Goal: Complete application form: Complete application form

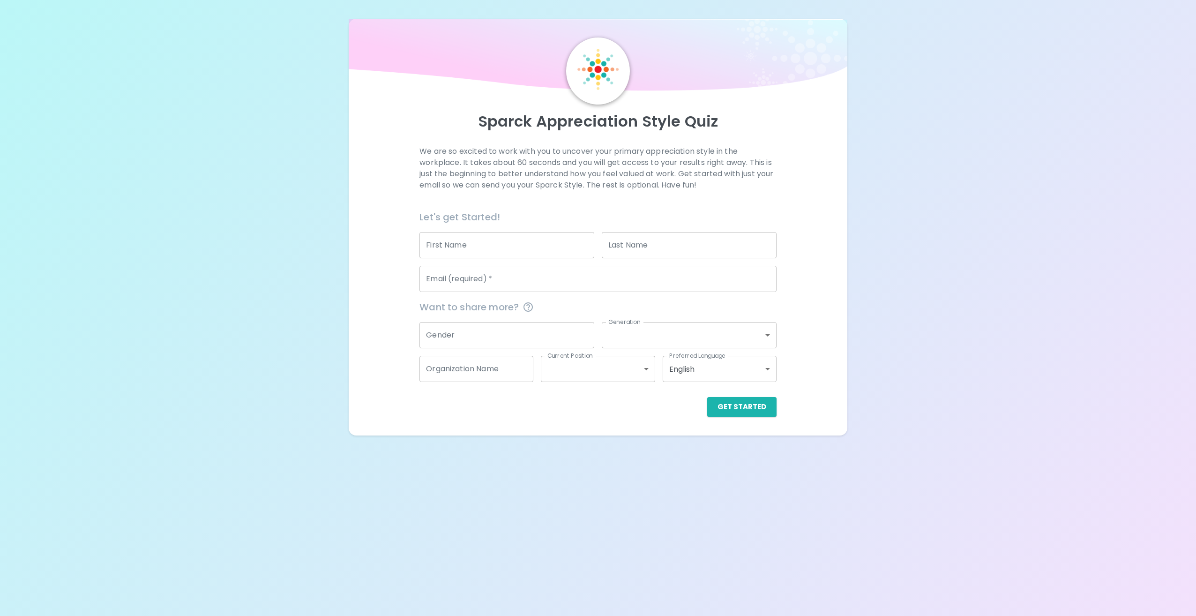
click at [972, 504] on div "Sparck Appreciation Style Quiz We are so excited to work with you to uncover yo…" at bounding box center [598, 308] width 1196 height 616
click at [504, 255] on input "First Name" at bounding box center [507, 245] width 175 height 26
type input "[PERSON_NAME]"
type input "[PERSON_NAME][EMAIL_ADDRESS][PERSON_NAME][DOMAIN_NAME]"
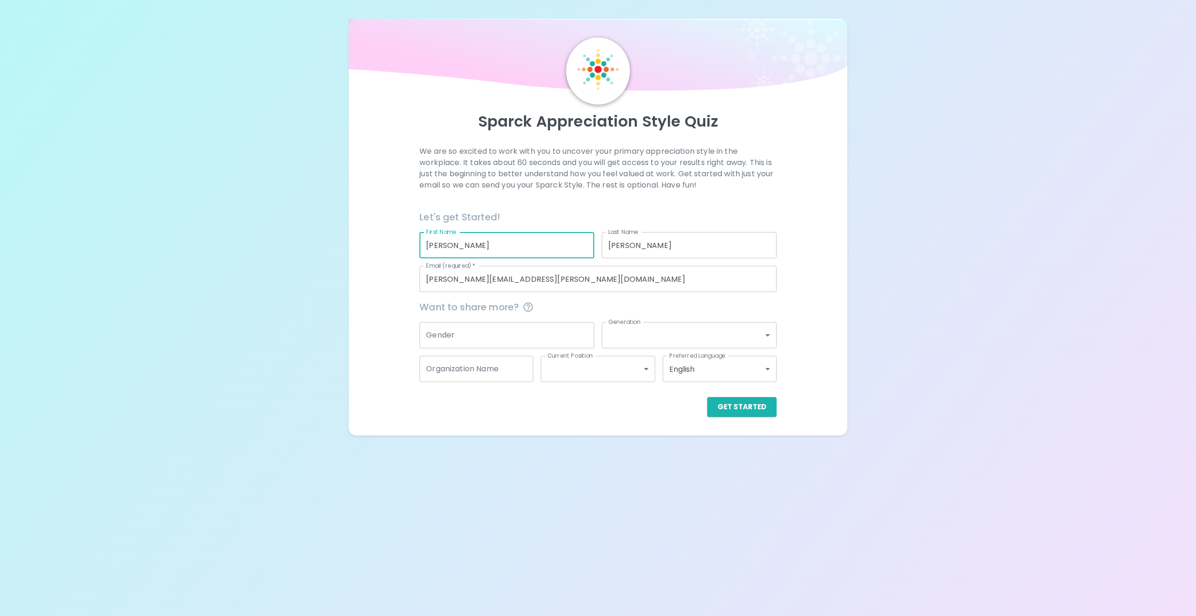
click at [486, 333] on input "Gender" at bounding box center [507, 335] width 175 height 26
click at [485, 336] on input "Gender" at bounding box center [507, 335] width 175 height 26
type input "[DEMOGRAPHIC_DATA]"
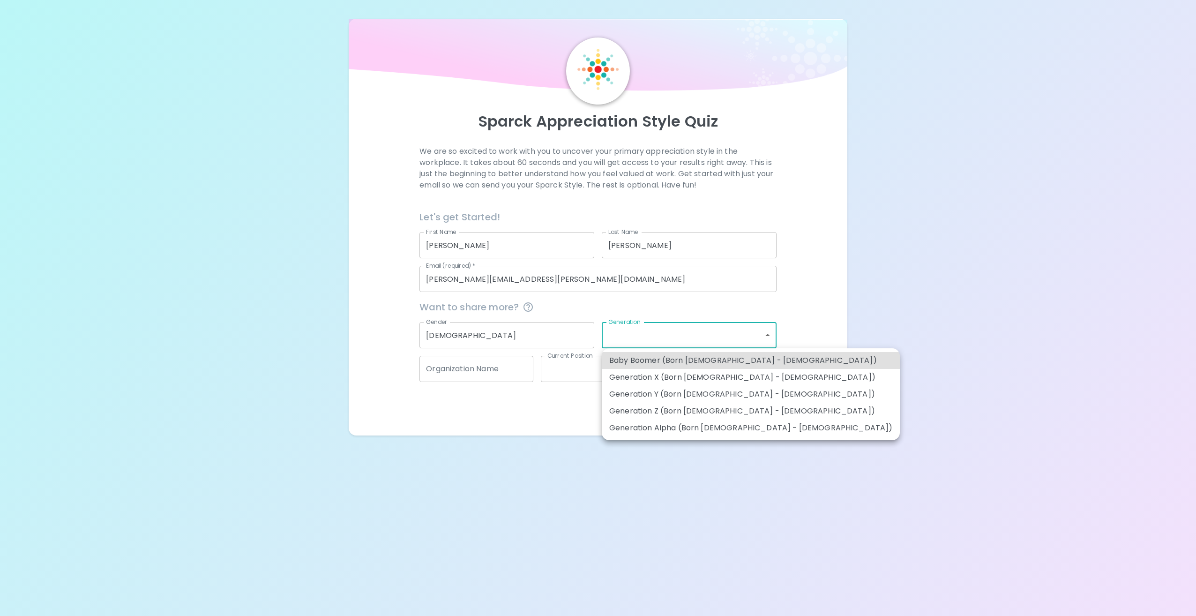
click at [762, 339] on body "Sparck Appreciation Style Quiz We are so excited to work with you to uncover yo…" at bounding box center [598, 308] width 1196 height 616
click at [682, 376] on li "Generation X (Born [DEMOGRAPHIC_DATA] - [DEMOGRAPHIC_DATA])" at bounding box center [751, 377] width 298 height 17
type input "generation_x"
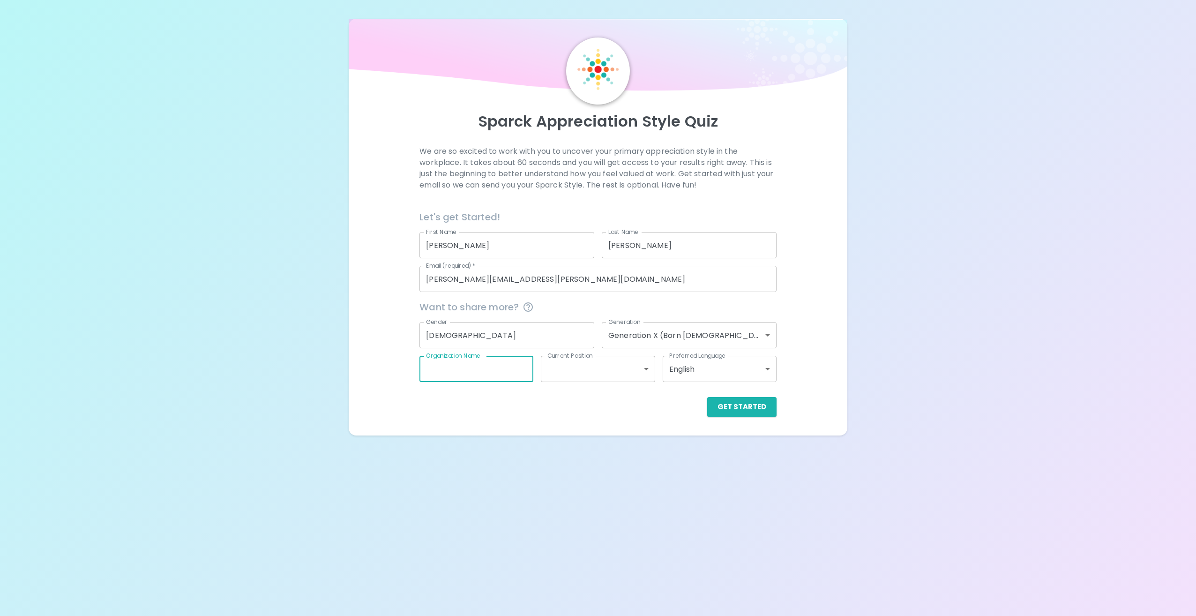
click at [505, 369] on input "Organization Name" at bounding box center [477, 369] width 114 height 26
type input "Sephora"
click at [584, 364] on body "Sparck Appreciation Style Quiz We are so excited to work with you to uncover yo…" at bounding box center [598, 308] width 1196 height 616
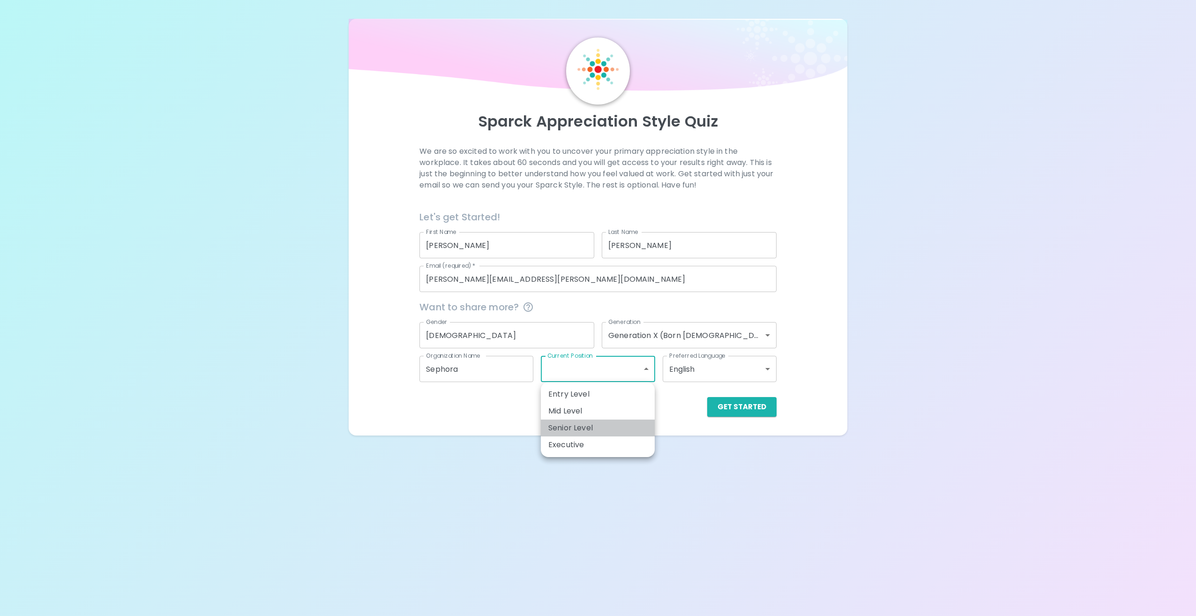
click at [572, 424] on li "Senior Level" at bounding box center [598, 428] width 114 height 17
type input "senior_level"
click at [740, 409] on button "Get Started" at bounding box center [741, 407] width 69 height 20
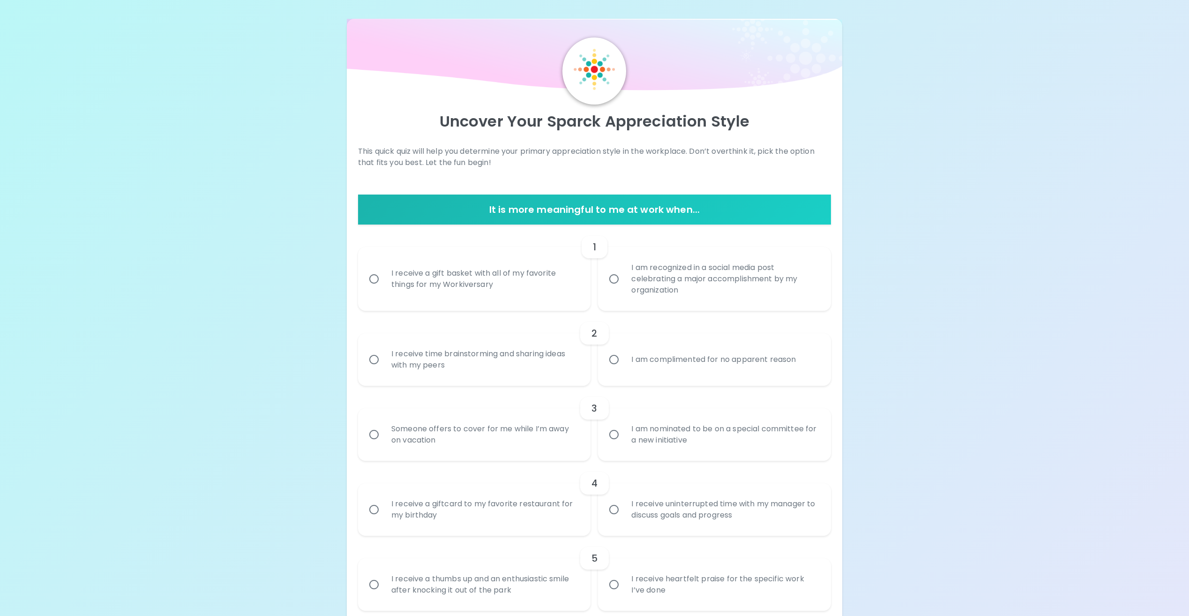
click at [653, 281] on div "I am recognized in a social media post celebrating a major accomplishment by my…" at bounding box center [725, 279] width 202 height 56
click at [624, 281] on input "I am recognized in a social media post celebrating a major accomplishment by my…" at bounding box center [614, 279] width 20 height 20
radio input "true"
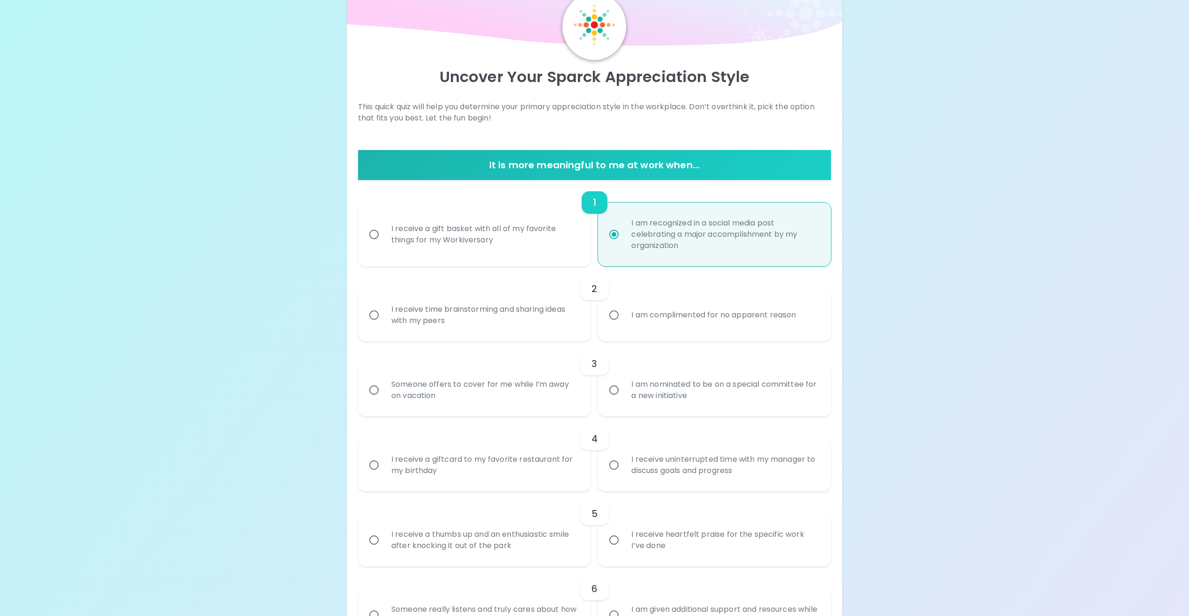
scroll to position [75, 0]
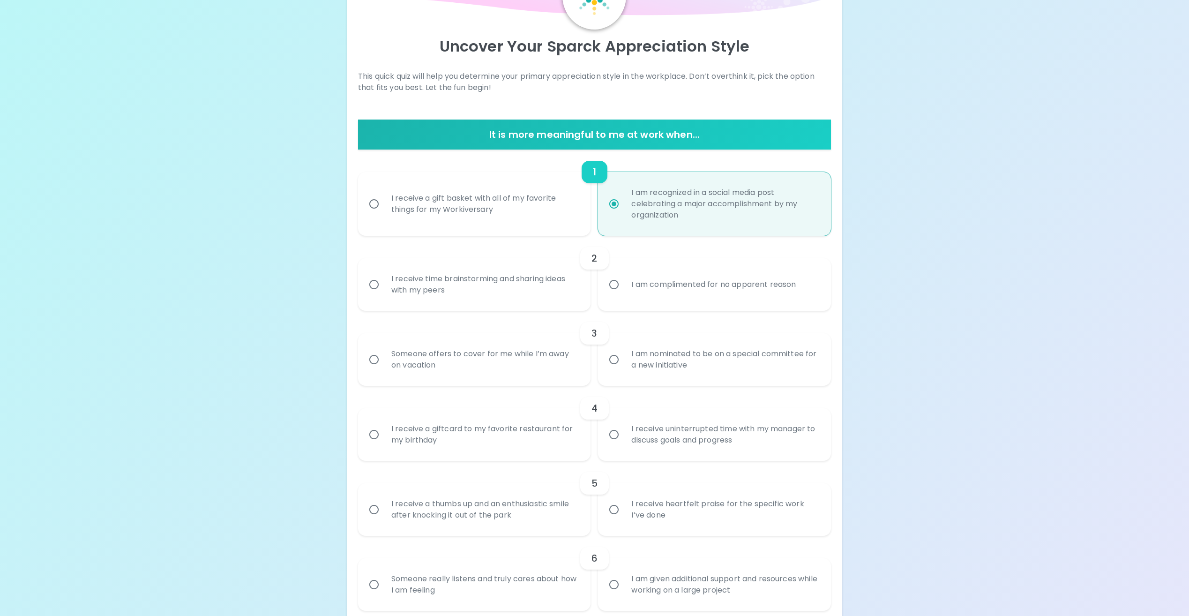
click at [528, 286] on div "I receive time brainstorming and sharing ideas with my peers" at bounding box center [485, 284] width 202 height 45
click at [384, 286] on input "I receive time brainstorming and sharing ideas with my peers" at bounding box center [374, 285] width 20 height 20
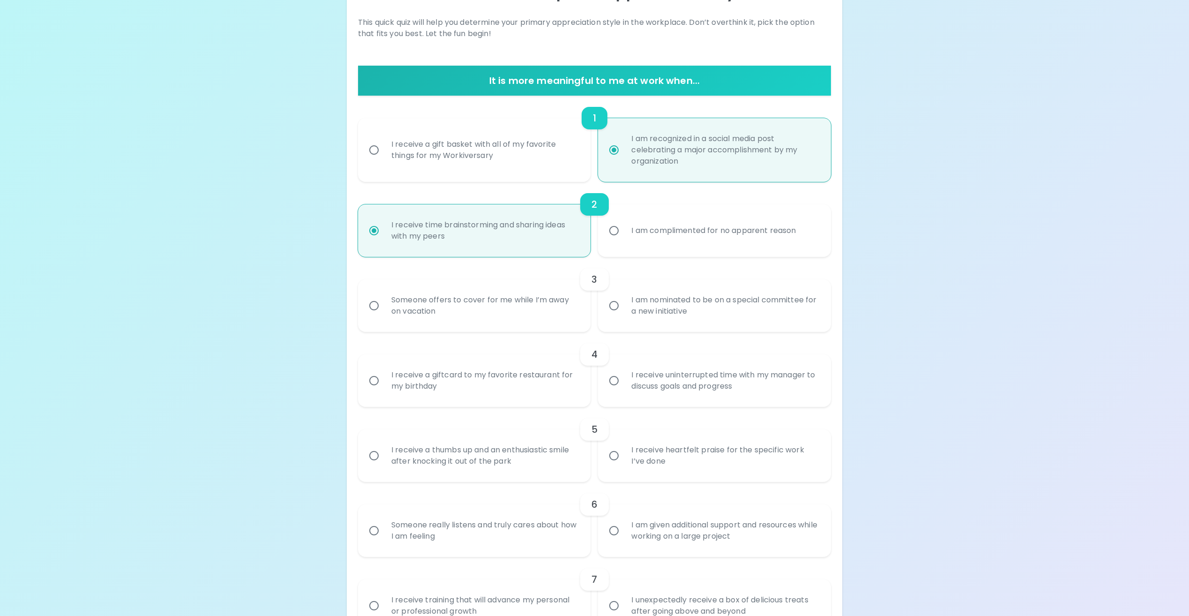
scroll to position [150, 0]
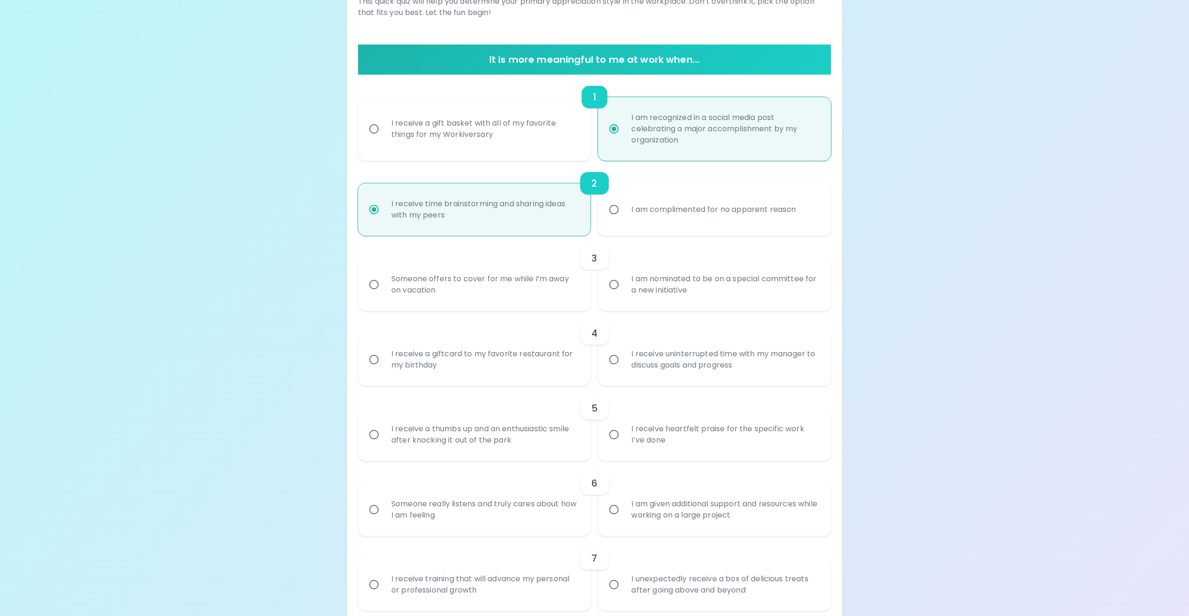
radio input "true"
click at [528, 286] on div "Someone offers to cover for me while I’m away on vacation" at bounding box center [485, 284] width 202 height 45
click at [384, 286] on input "Someone offers to cover for me while I’m away on vacation" at bounding box center [374, 285] width 20 height 20
radio input "false"
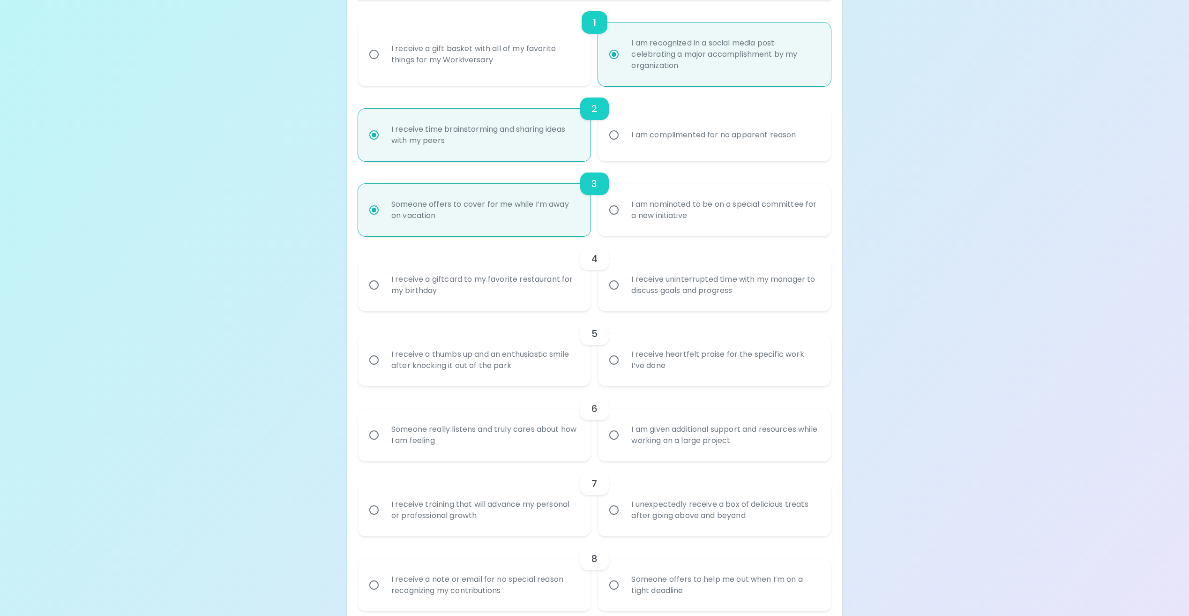
scroll to position [225, 0]
radio input "true"
click at [664, 287] on div "I receive uninterrupted time with my manager to discuss goals and progress" at bounding box center [725, 284] width 202 height 45
click at [624, 287] on input "I receive uninterrupted time with my manager to discuss goals and progress" at bounding box center [614, 285] width 20 height 20
radio input "false"
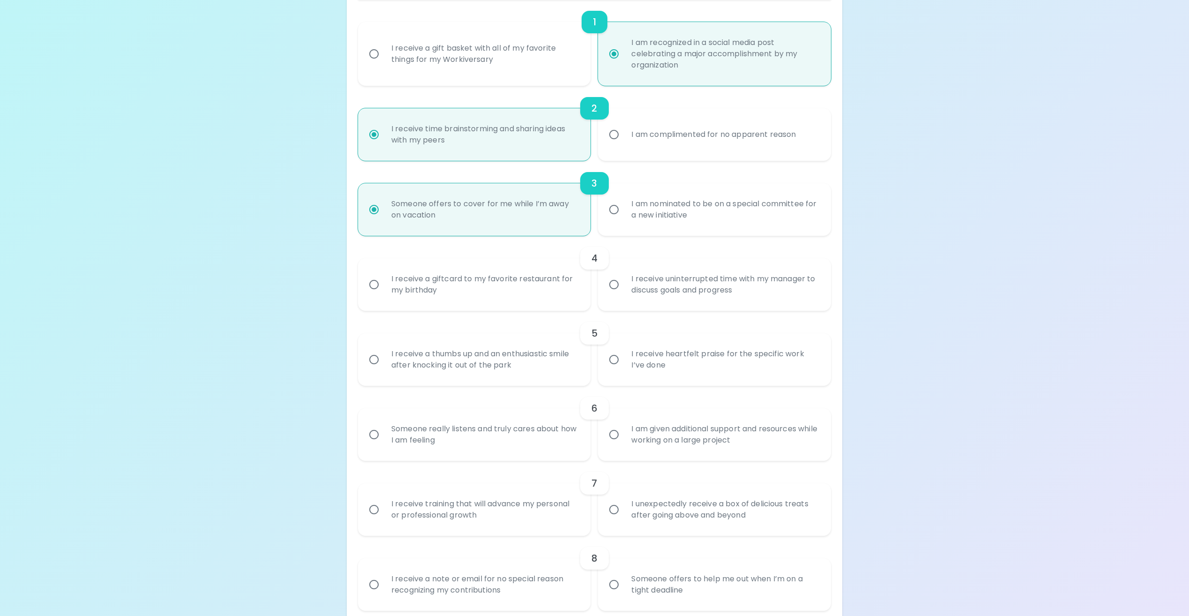
radio input "false"
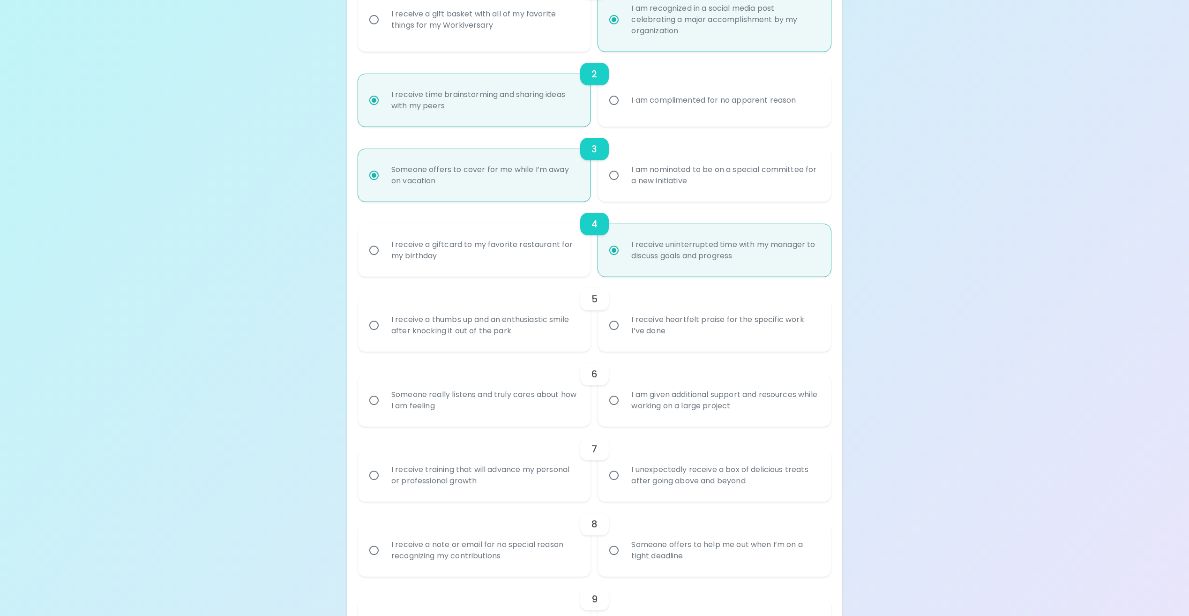
scroll to position [300, 0]
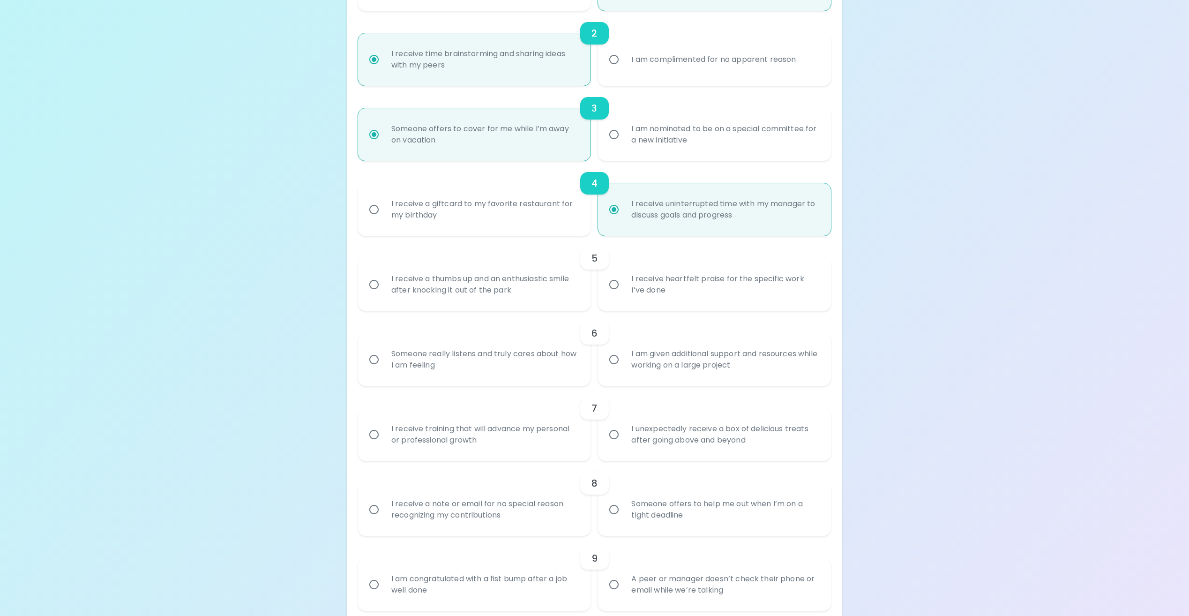
radio input "true"
click at [517, 287] on div "I receive a thumbs up and an enthusiastic smile after knocking it out of the pa…" at bounding box center [485, 284] width 202 height 45
click at [384, 287] on input "I receive a thumbs up and an enthusiastic smile after knocking it out of the pa…" at bounding box center [374, 285] width 20 height 20
radio input "false"
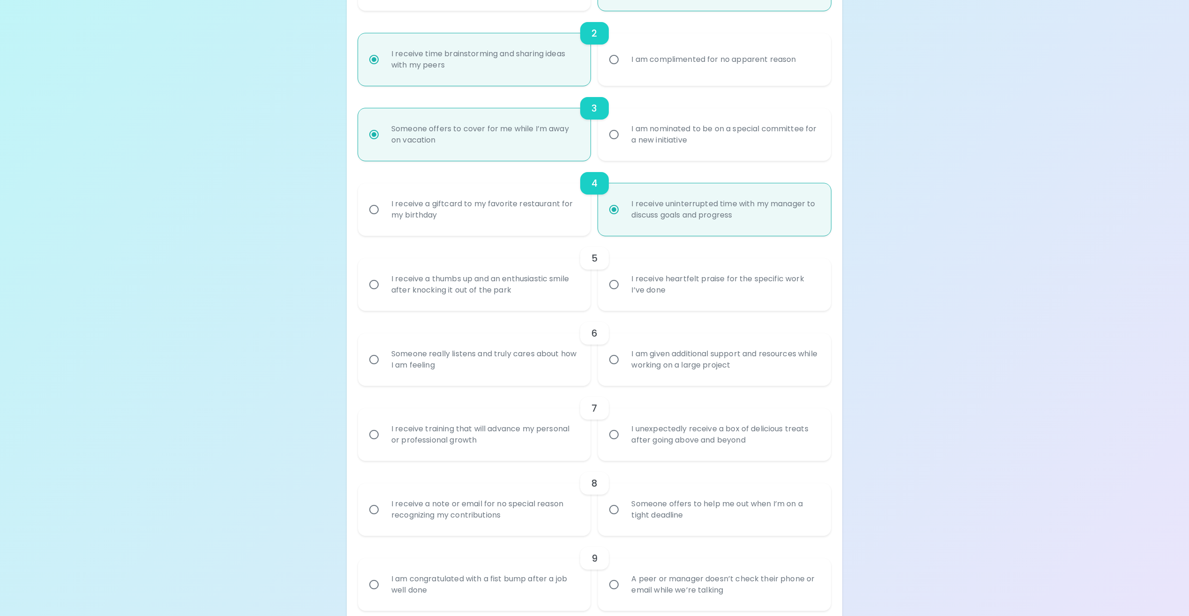
radio input "false"
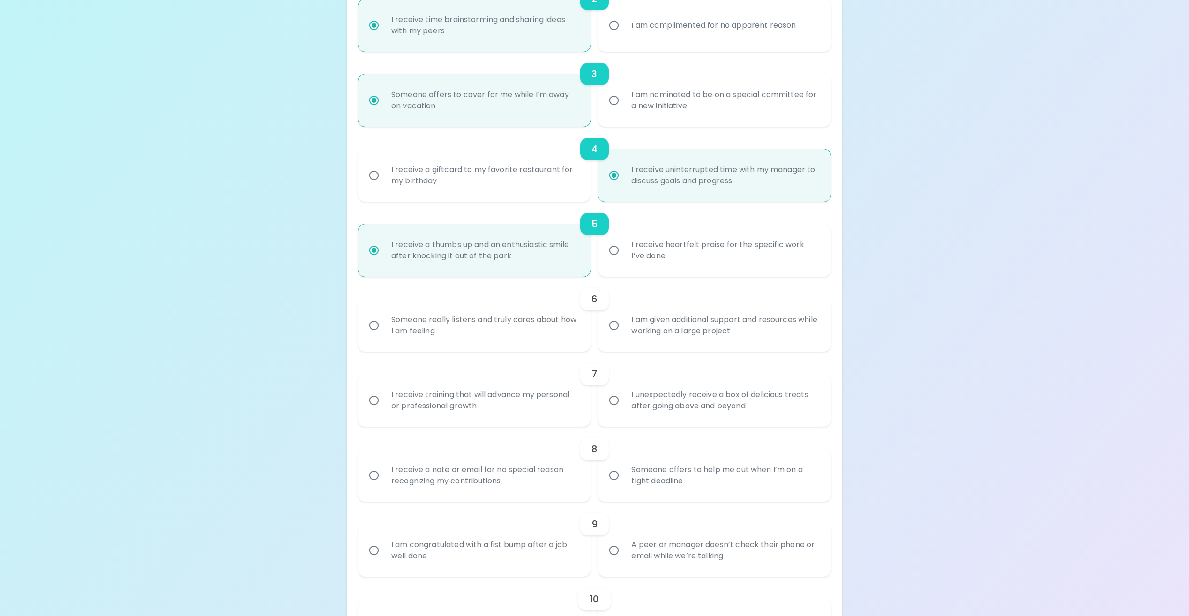
scroll to position [375, 0]
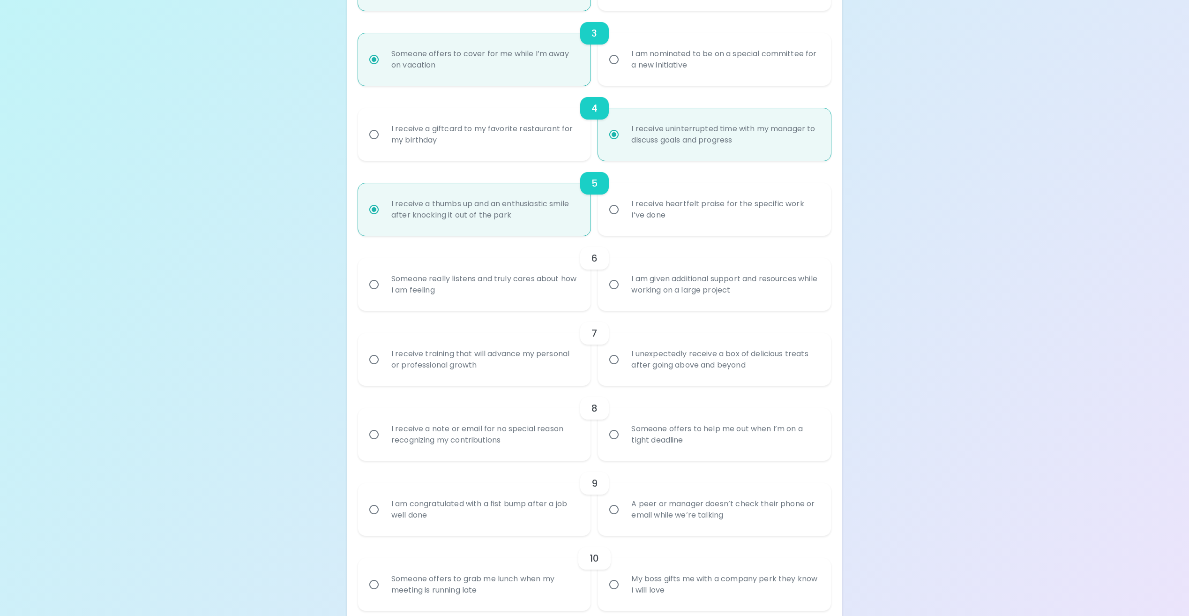
radio input "true"
click at [517, 287] on div "Someone really listens and truly cares about how I am feeling" at bounding box center [485, 284] width 202 height 45
click at [384, 287] on input "Someone really listens and truly cares about how I am feeling" at bounding box center [374, 285] width 20 height 20
radio input "false"
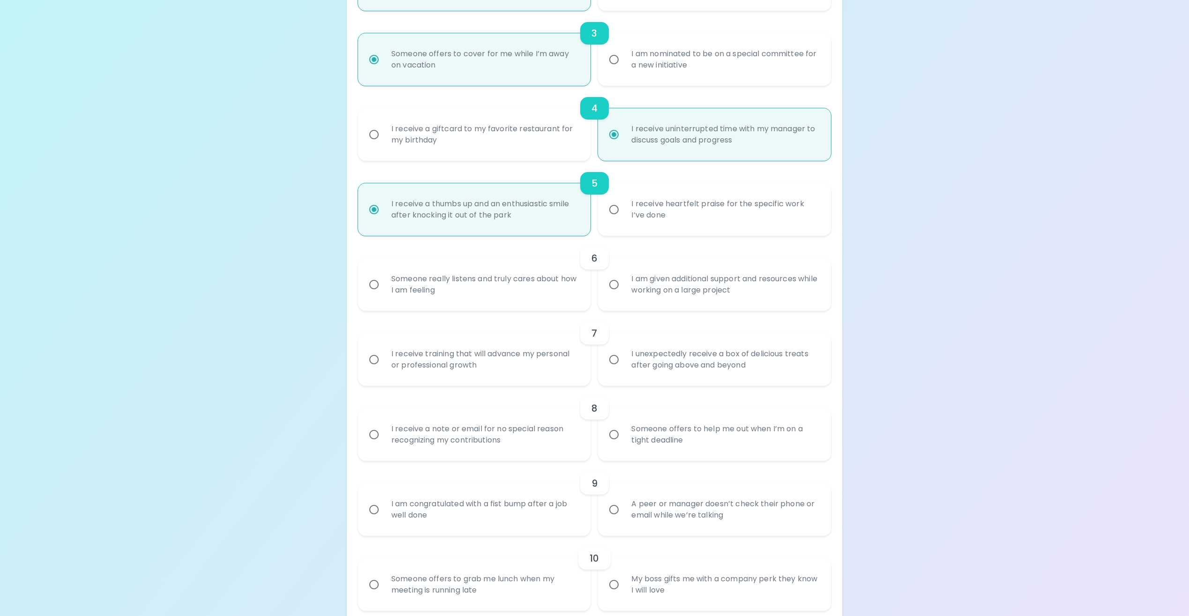
radio input "false"
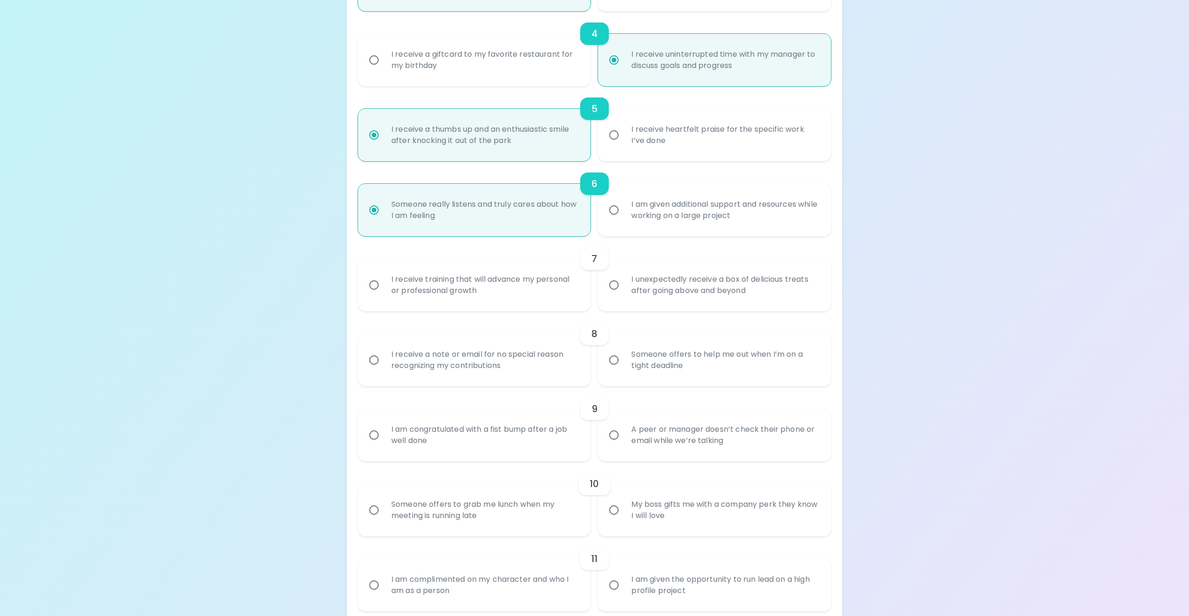
scroll to position [450, 0]
radio input "true"
click at [517, 287] on div "I receive training that will advance my personal or professional growth" at bounding box center [485, 284] width 202 height 45
click at [384, 287] on input "I receive training that will advance my personal or professional growth" at bounding box center [374, 285] width 20 height 20
radio input "false"
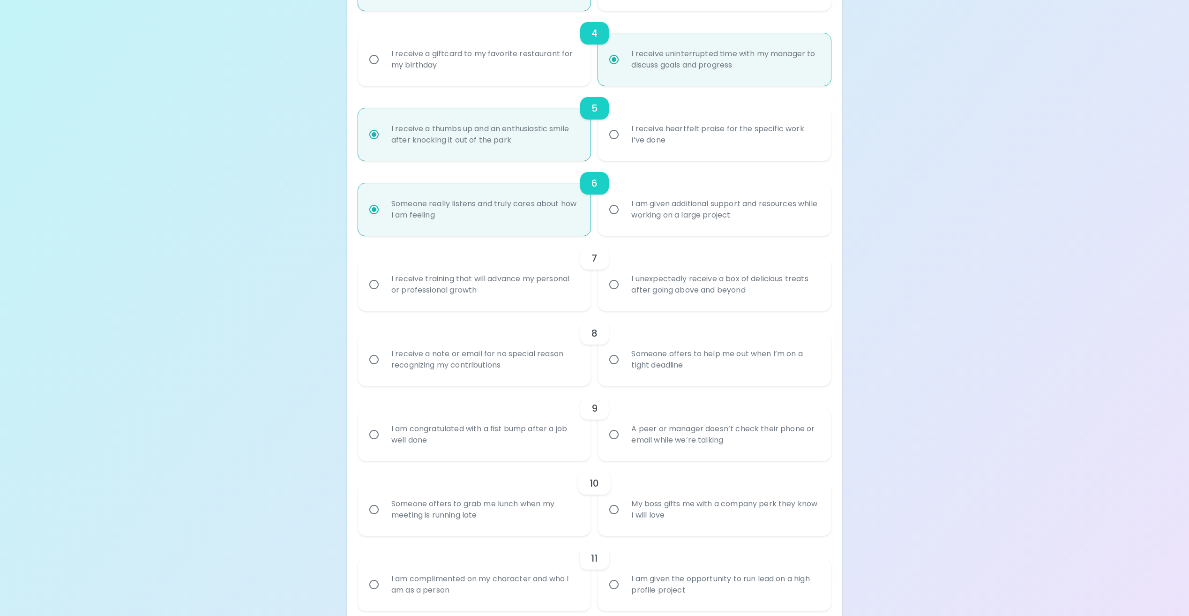
radio input "false"
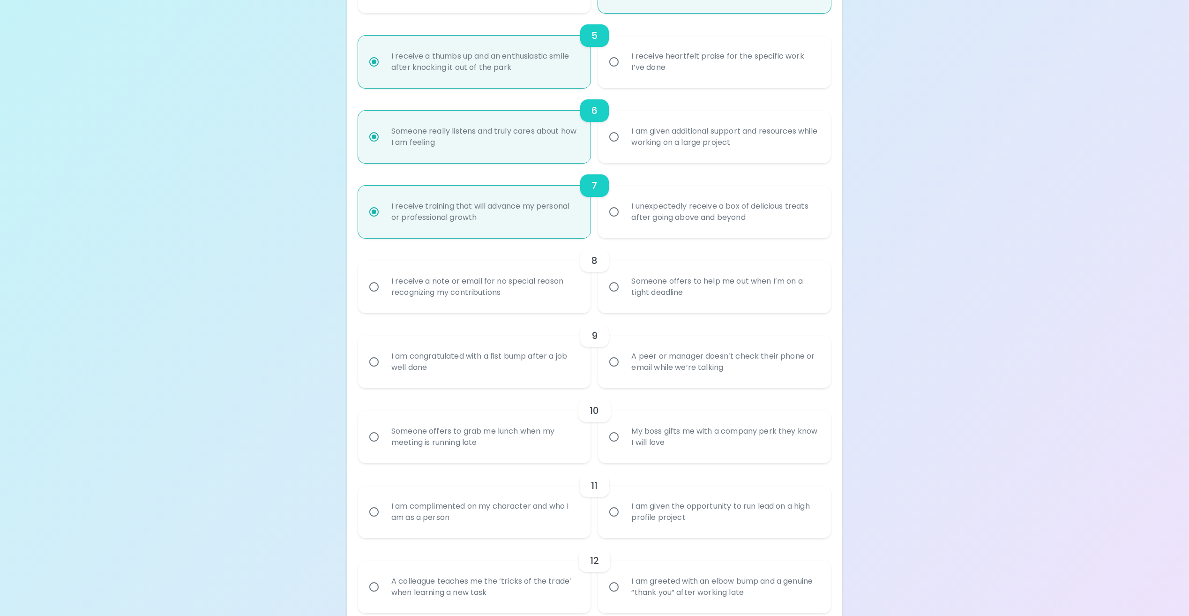
scroll to position [525, 0]
radio input "true"
click at [713, 288] on div "Someone offers to help me out when I’m on a tight deadline" at bounding box center [725, 284] width 202 height 45
click at [624, 288] on input "Someone offers to help me out when I’m on a tight deadline" at bounding box center [614, 285] width 20 height 20
radio input "false"
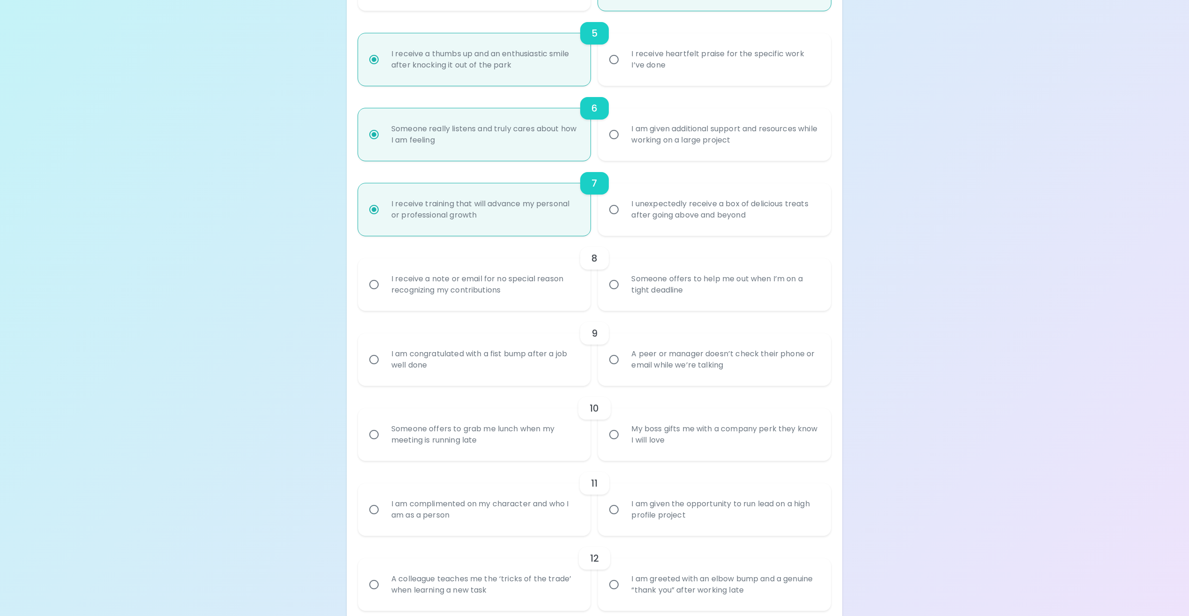
radio input "false"
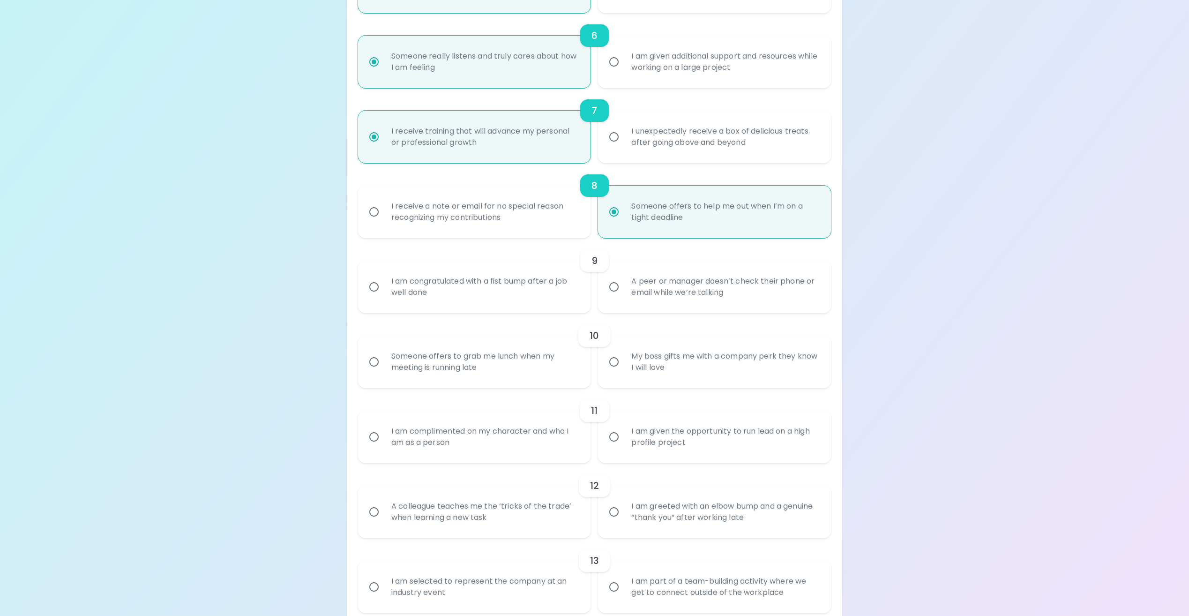
scroll to position [600, 0]
radio input "true"
click at [704, 292] on div "A peer or manager doesn’t check their phone or email while we’re talking" at bounding box center [725, 284] width 202 height 45
click at [624, 292] on input "A peer or manager doesn’t check their phone or email while we’re talking" at bounding box center [614, 285] width 20 height 20
radio input "false"
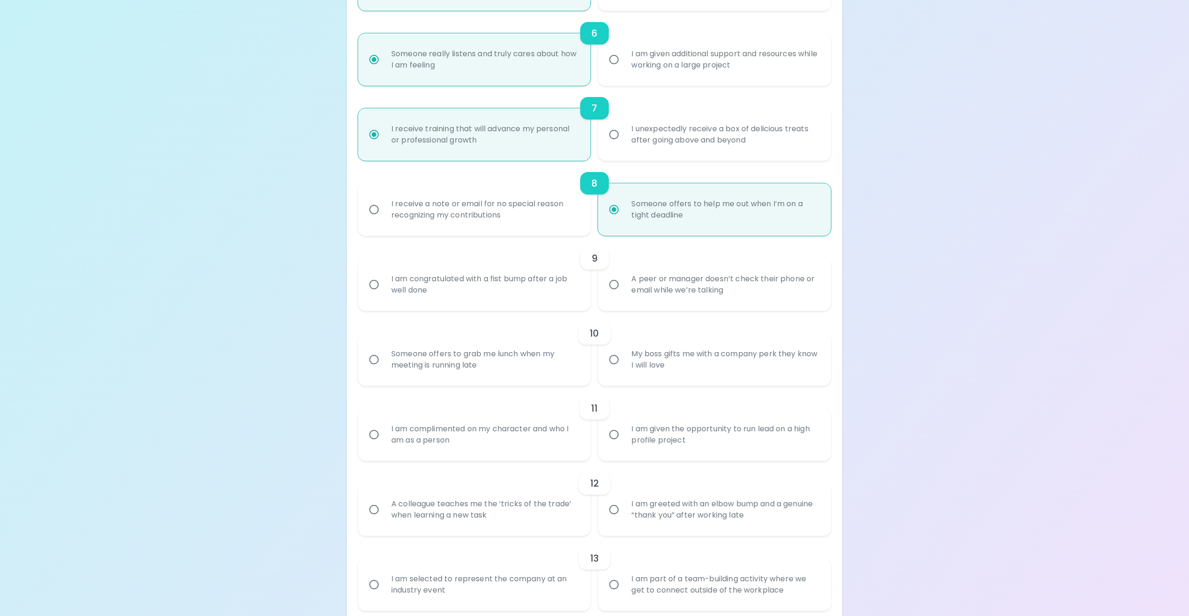
radio input "false"
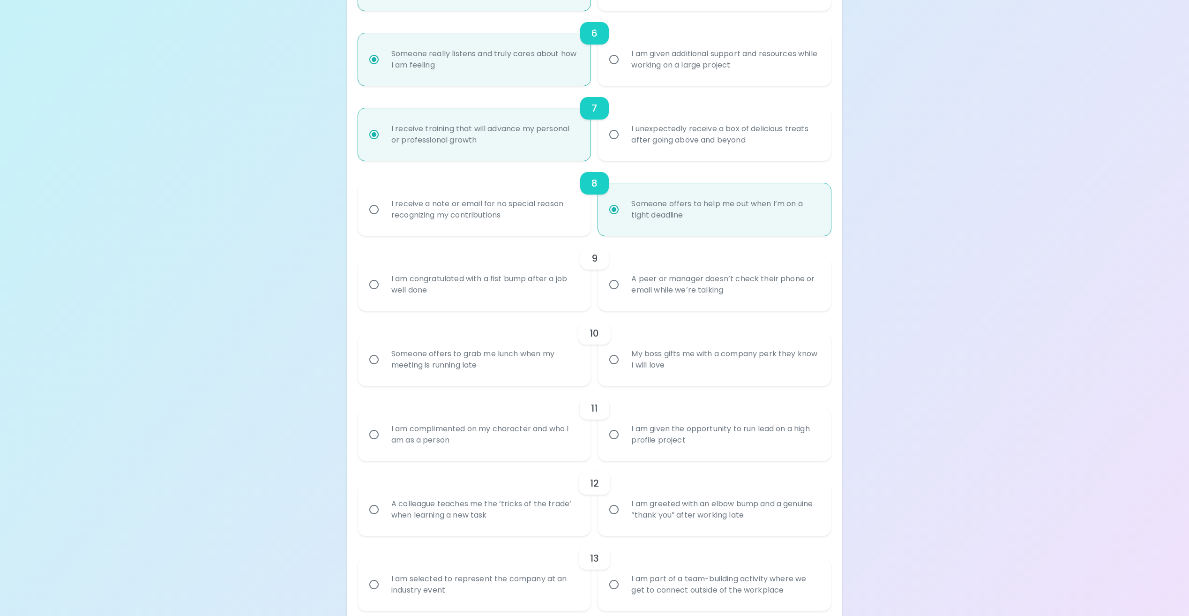
radio input "false"
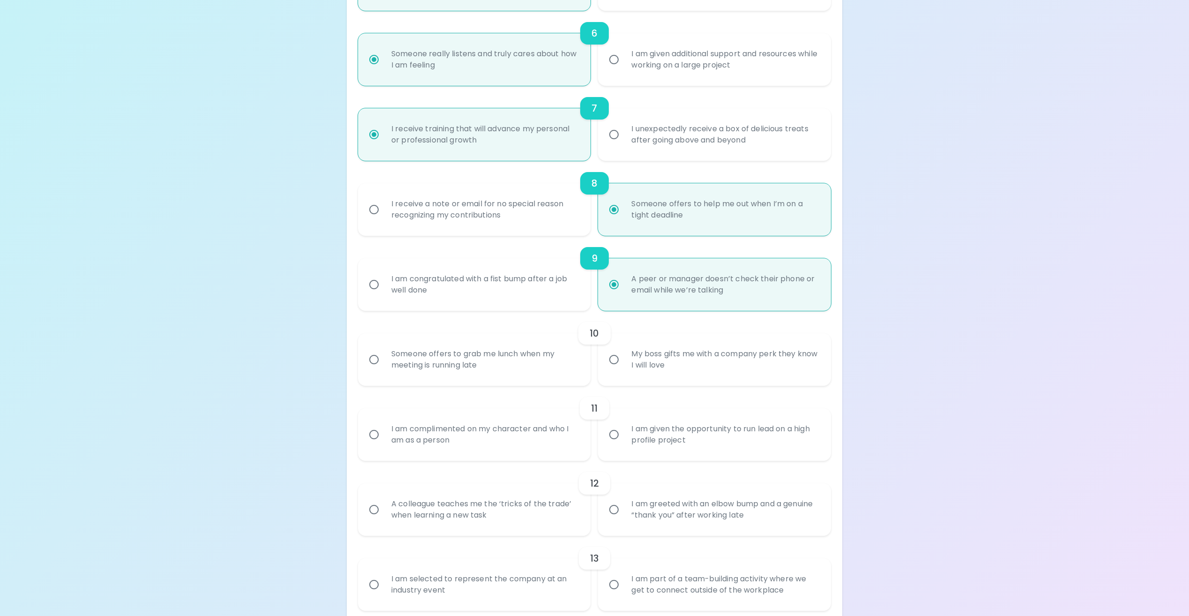
scroll to position [675, 0]
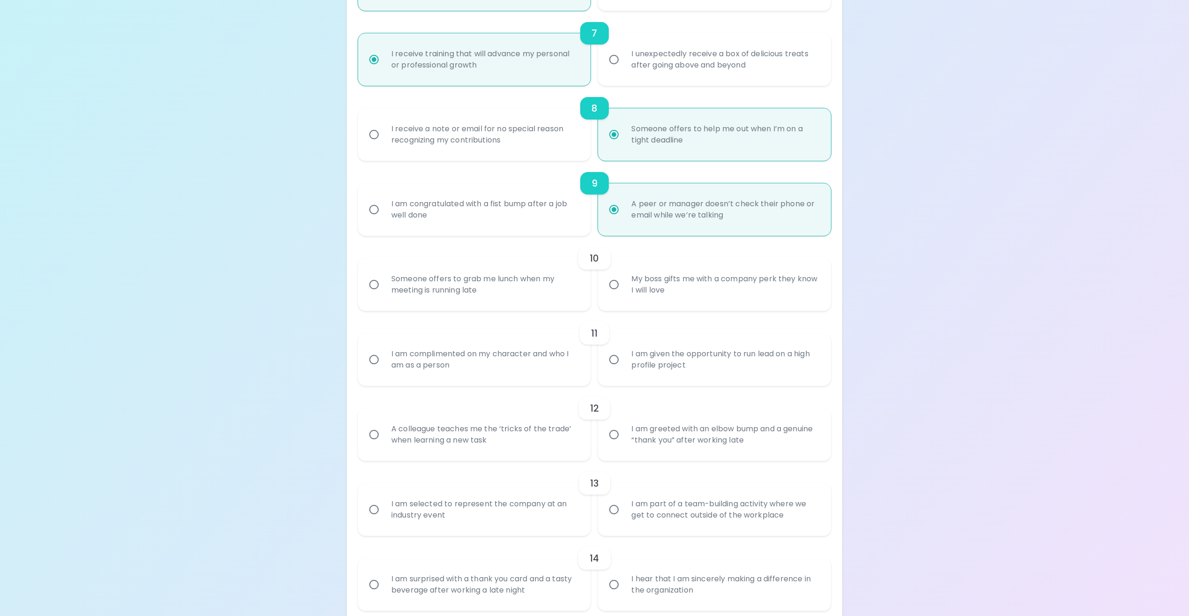
radio input "true"
click at [704, 292] on div "My boss gifts me with a company perk they know I will love" at bounding box center [725, 284] width 202 height 45
click at [624, 292] on input "My boss gifts me with a company perk they know I will love" at bounding box center [614, 285] width 20 height 20
radio input "false"
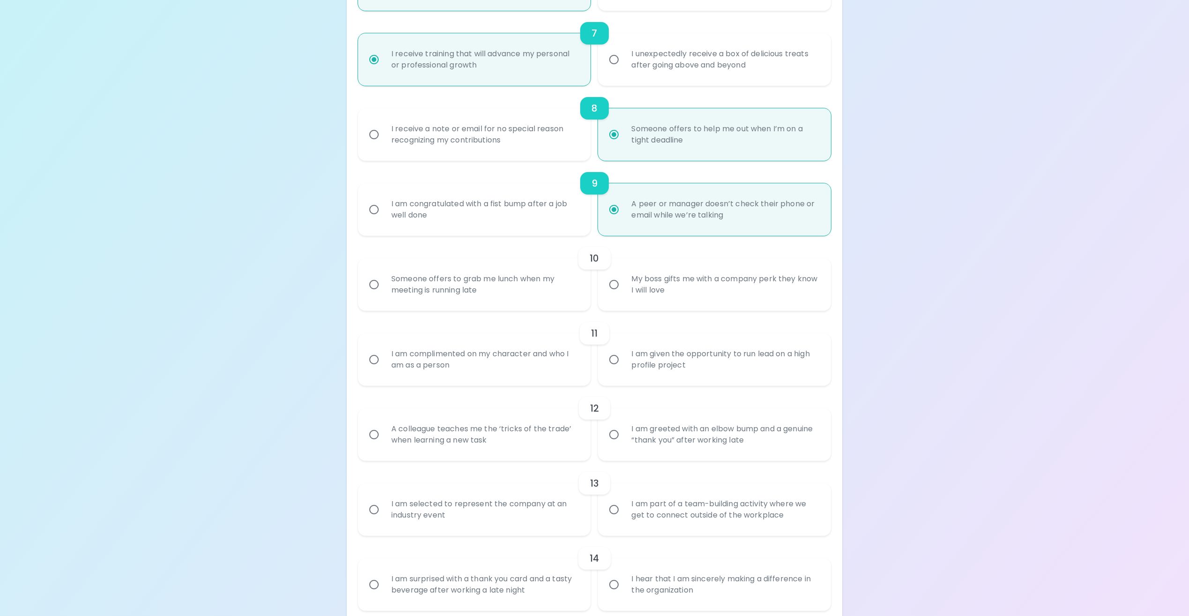
radio input "false"
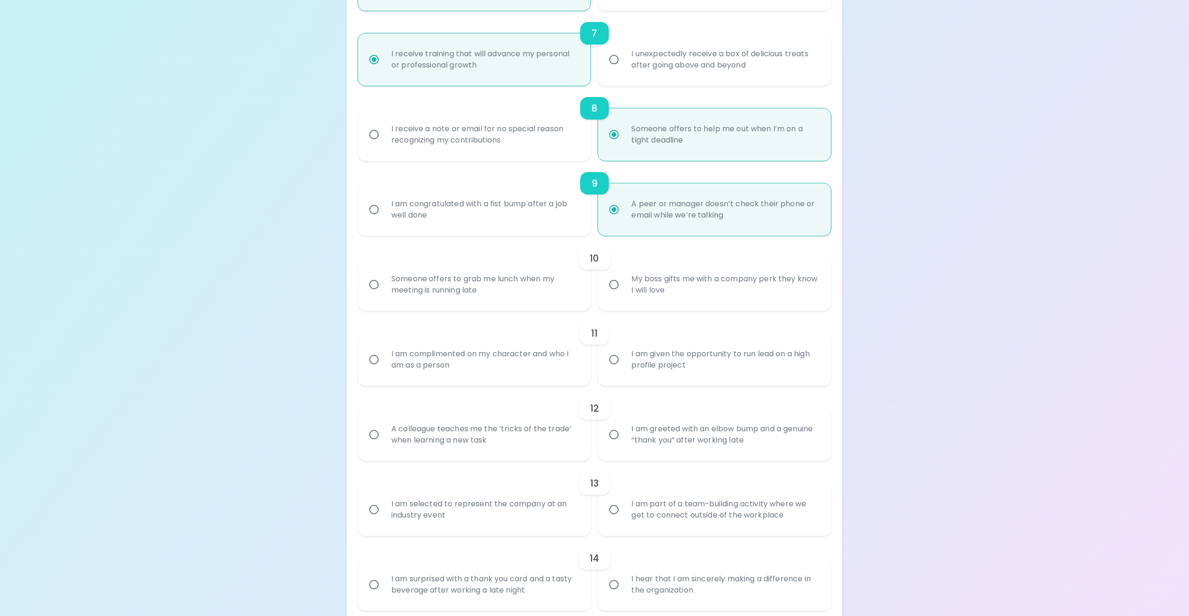
radio input "false"
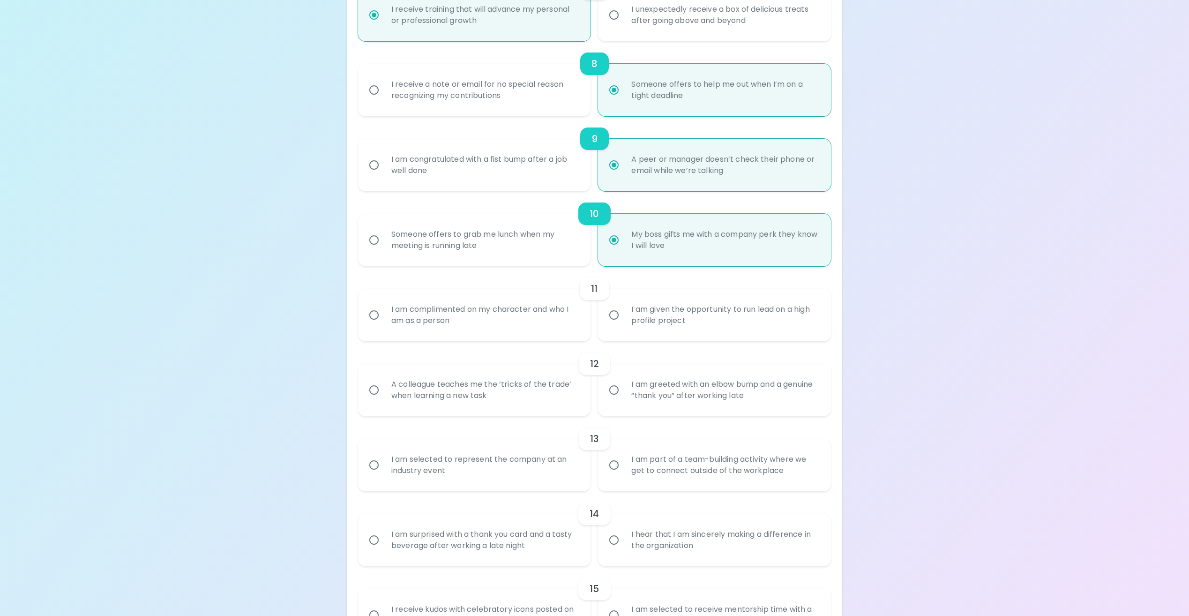
scroll to position [750, 0]
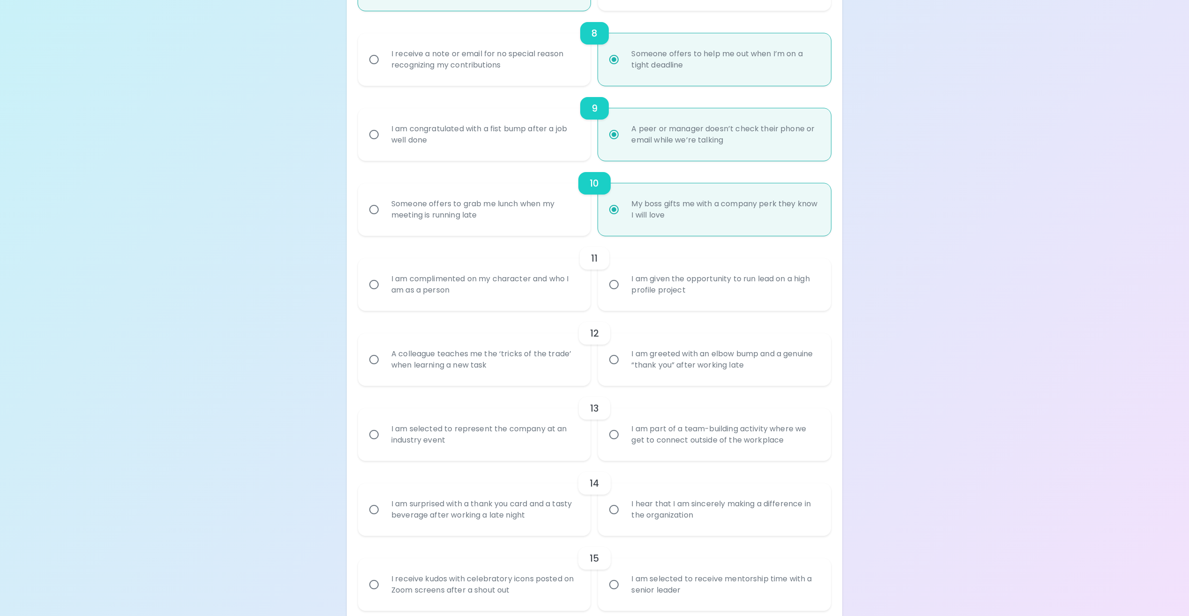
radio input "true"
click at [641, 279] on div "I am given the opportunity to run lead on a high profile project" at bounding box center [725, 284] width 202 height 45
click at [624, 279] on input "I am given the opportunity to run lead on a high profile project" at bounding box center [614, 285] width 20 height 20
radio input "false"
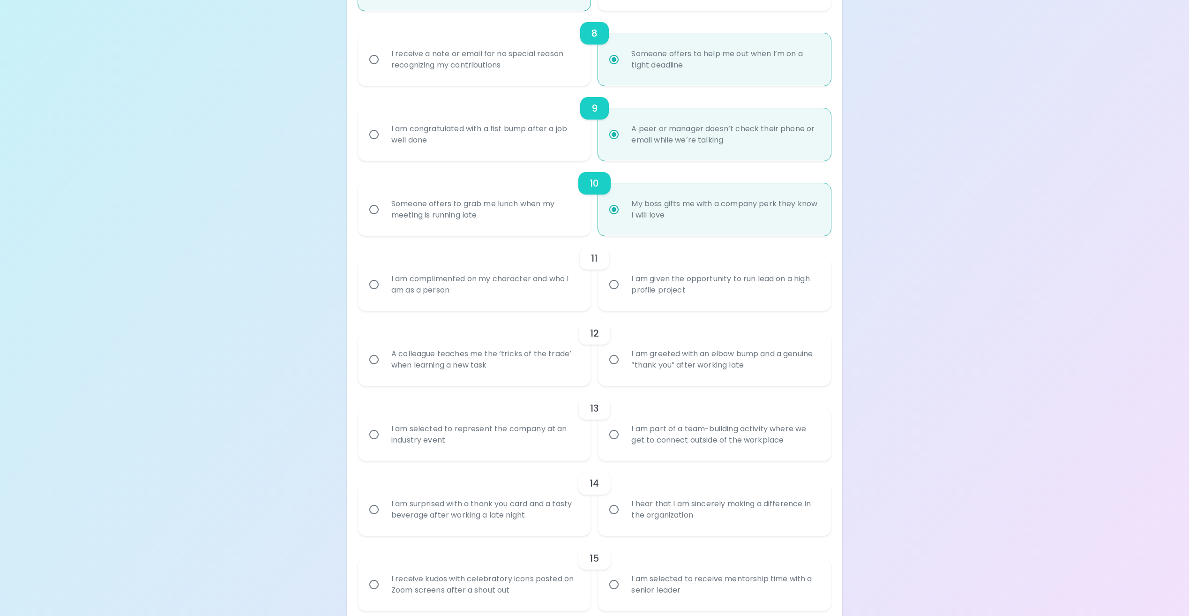
radio input "false"
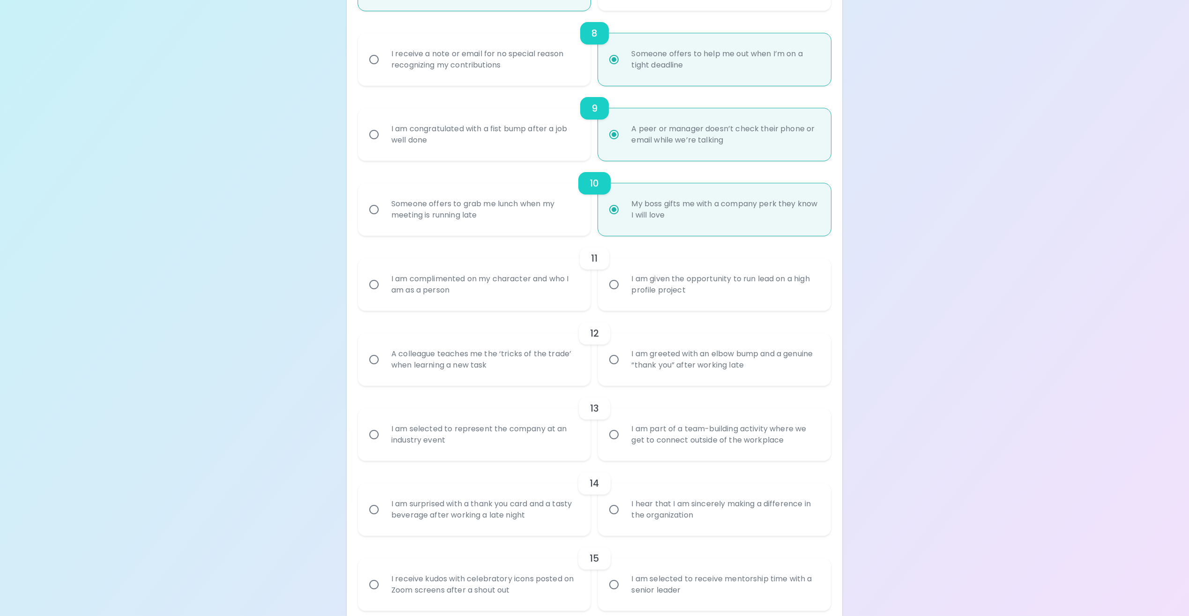
radio input "false"
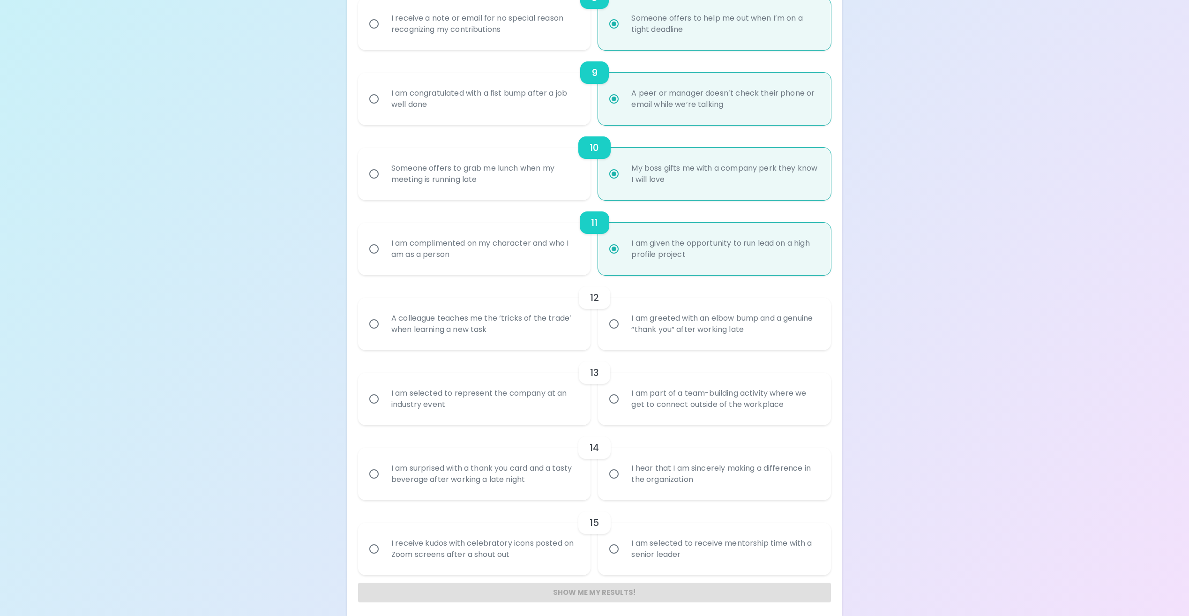
scroll to position [791, 0]
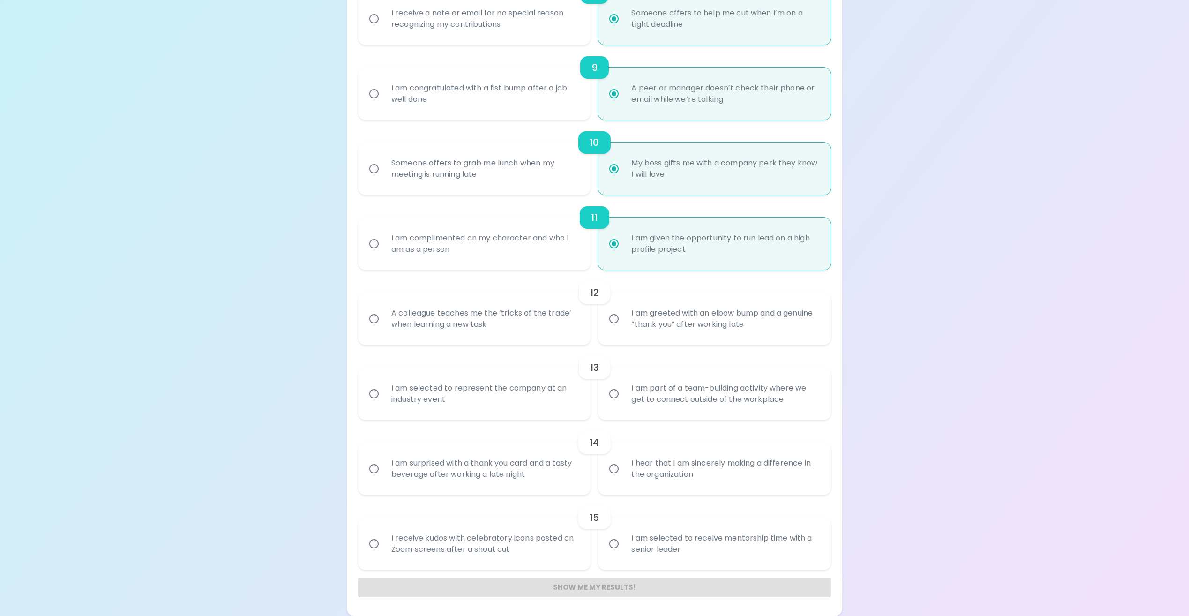
radio input "true"
click at [540, 317] on div "A colleague teaches me the ‘tricks of the trade’ when learning a new task" at bounding box center [485, 318] width 202 height 45
click at [384, 317] on input "A colleague teaches me the ‘tricks of the trade’ when learning a new task" at bounding box center [374, 319] width 20 height 20
radio input "false"
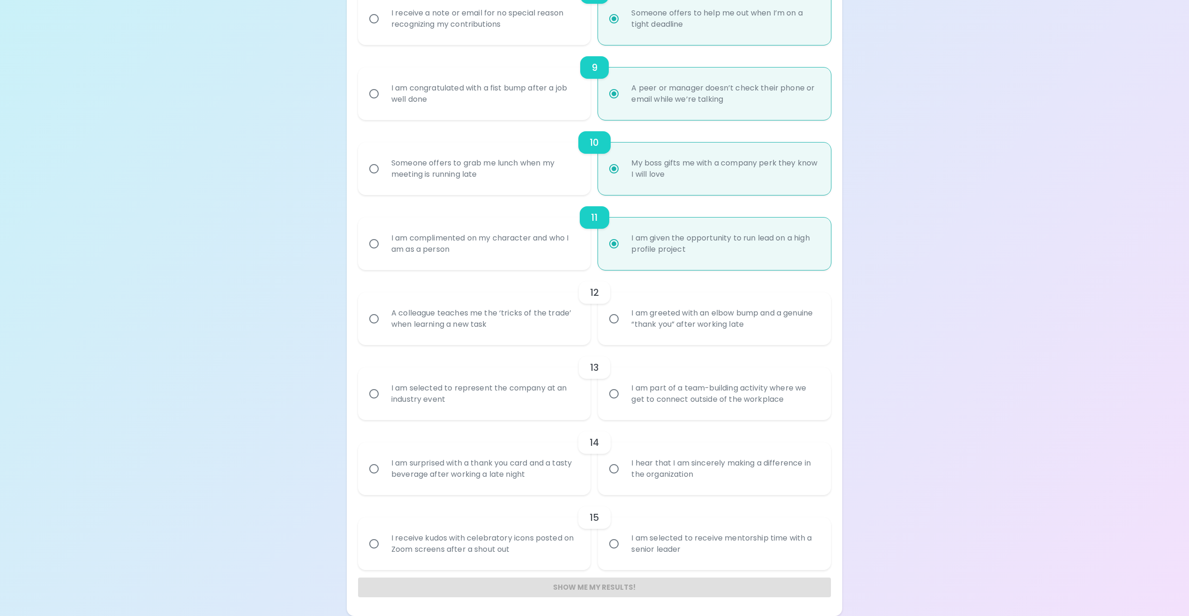
radio input "false"
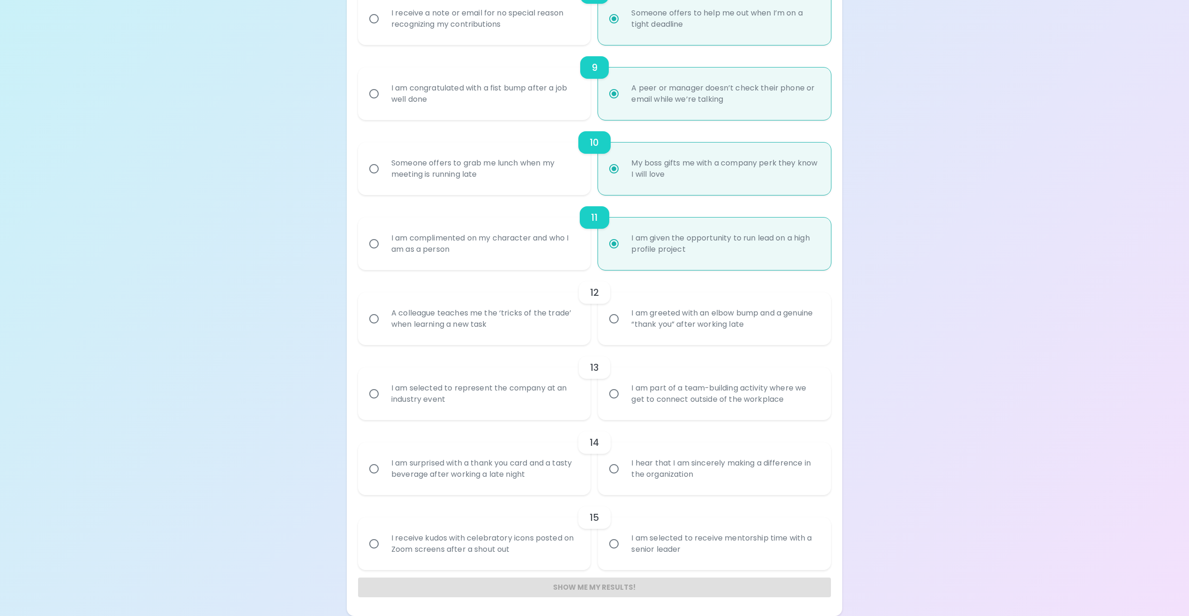
radio input "false"
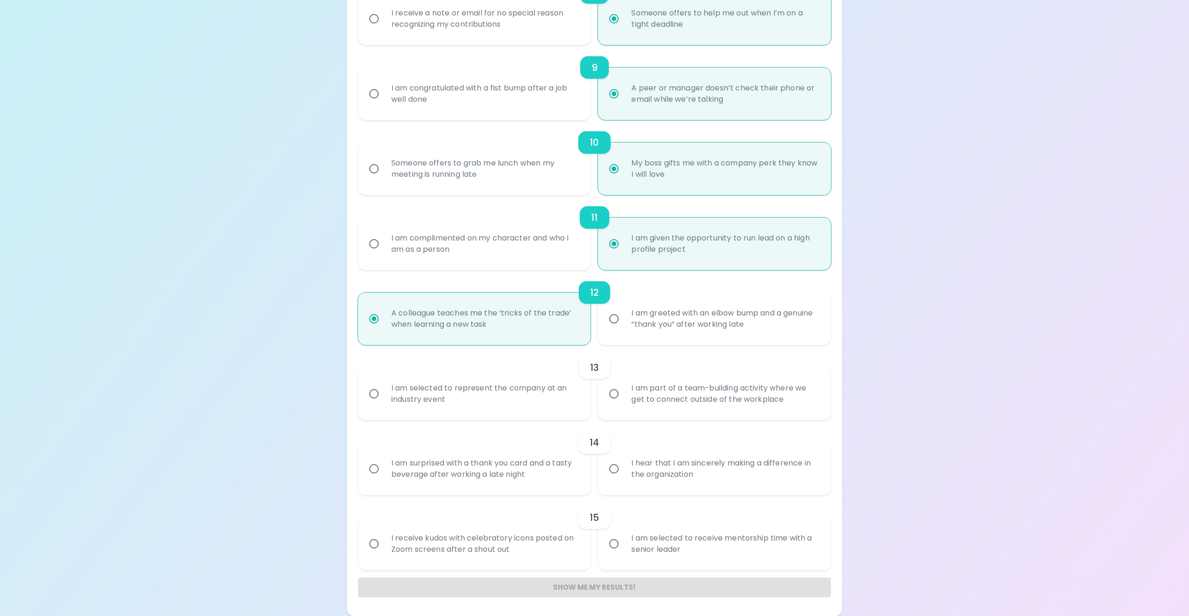
radio input "true"
click at [638, 327] on div "I am greeted with an elbow bump and a genuine “thank you” after working late" at bounding box center [725, 318] width 202 height 45
click at [624, 327] on input "I am greeted with an elbow bump and a genuine “thank you” after working late" at bounding box center [614, 319] width 20 height 20
radio input "false"
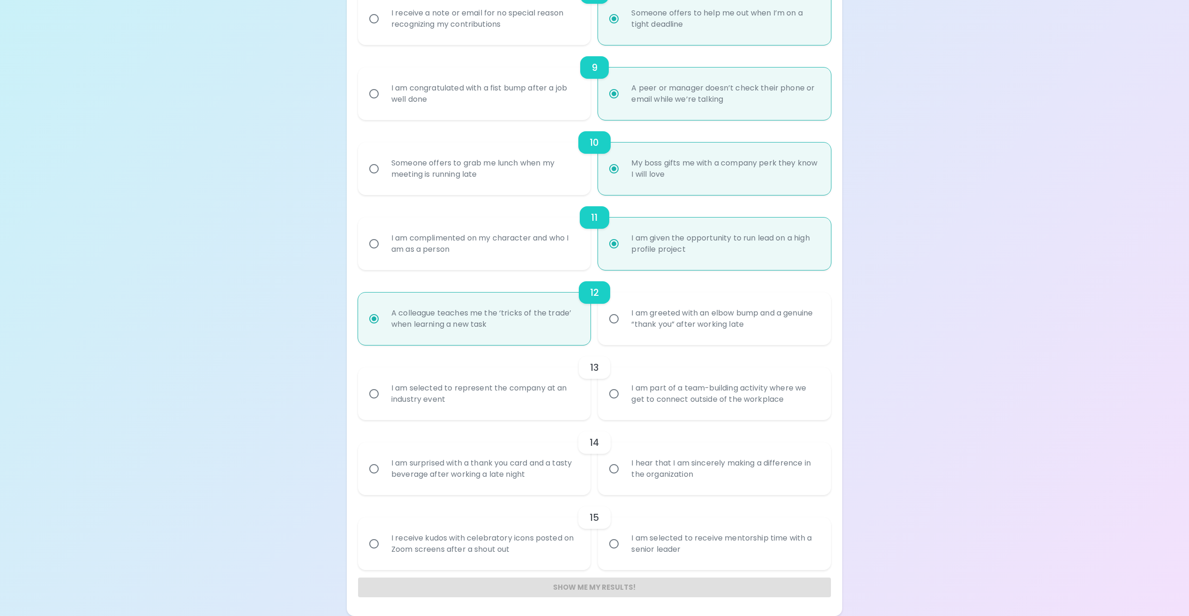
radio input "false"
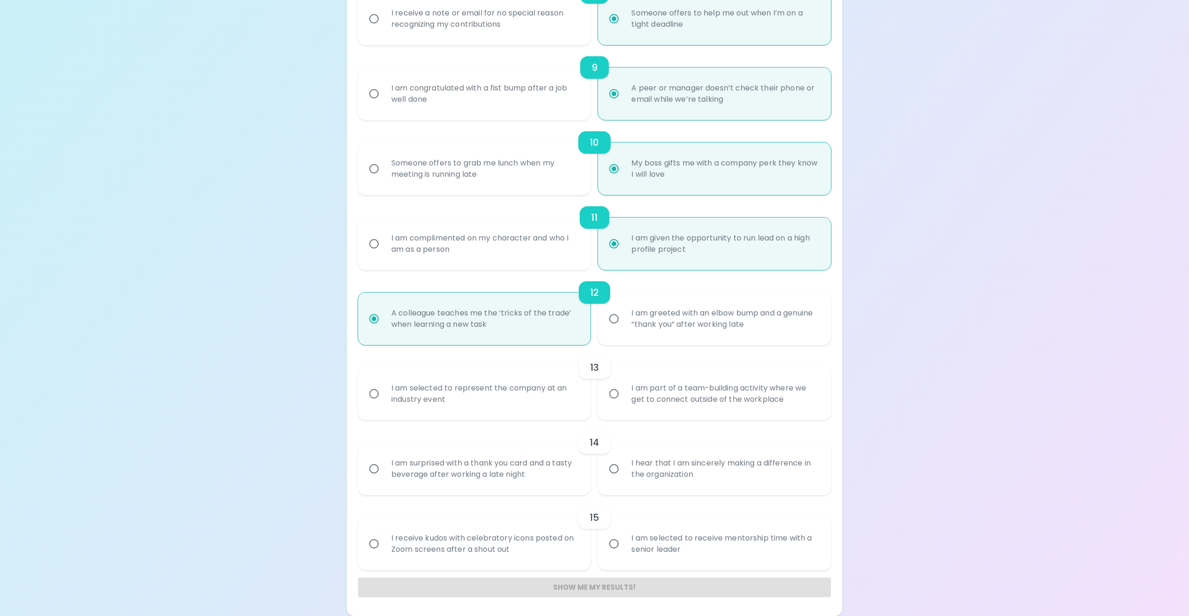
radio input "false"
radio input "true"
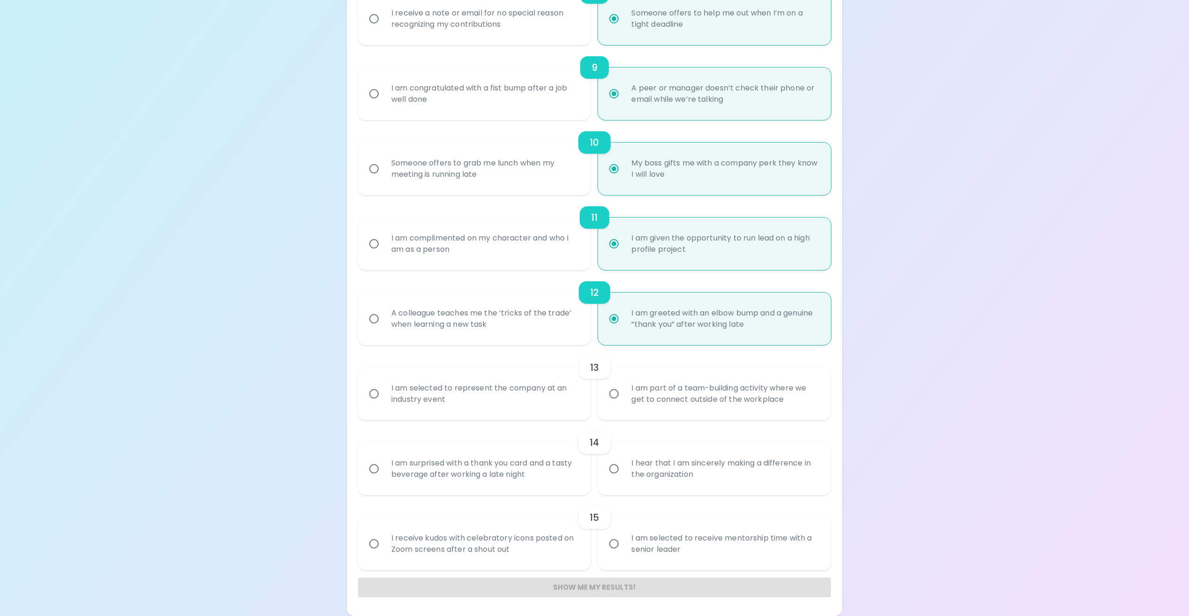
radio input "true"
click at [563, 326] on div "A colleague teaches me the ‘tricks of the trade’ when learning a new task" at bounding box center [485, 318] width 202 height 45
click at [384, 326] on input "A colleague teaches me the ‘tricks of the trade’ when learning a new task" at bounding box center [374, 319] width 20 height 20
radio input "false"
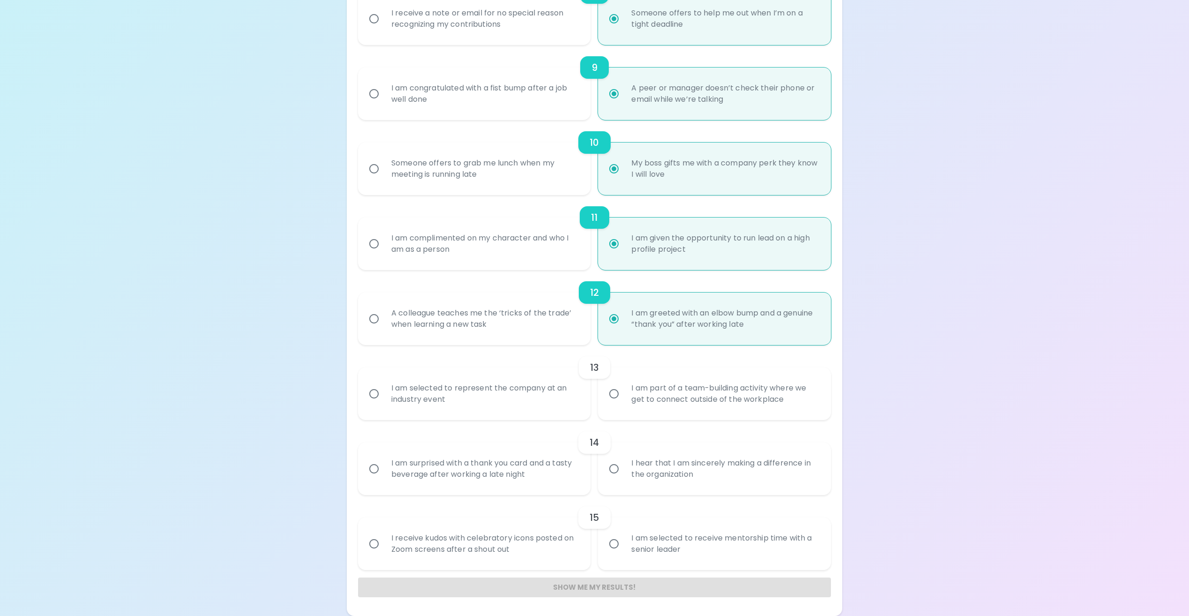
radio input "false"
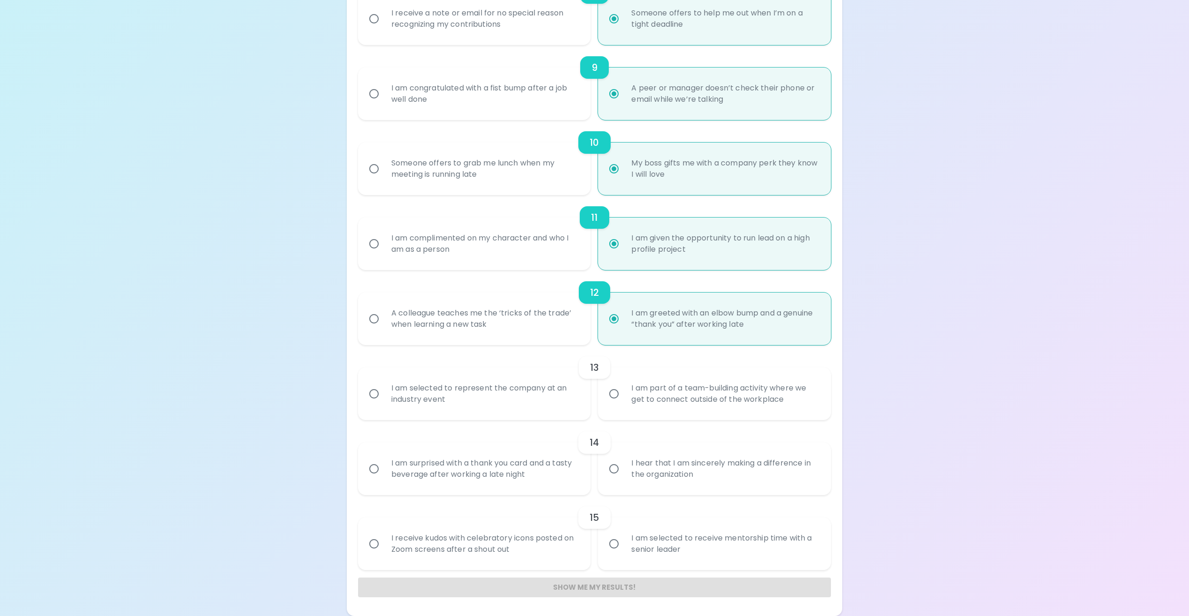
radio input "false"
radio input "true"
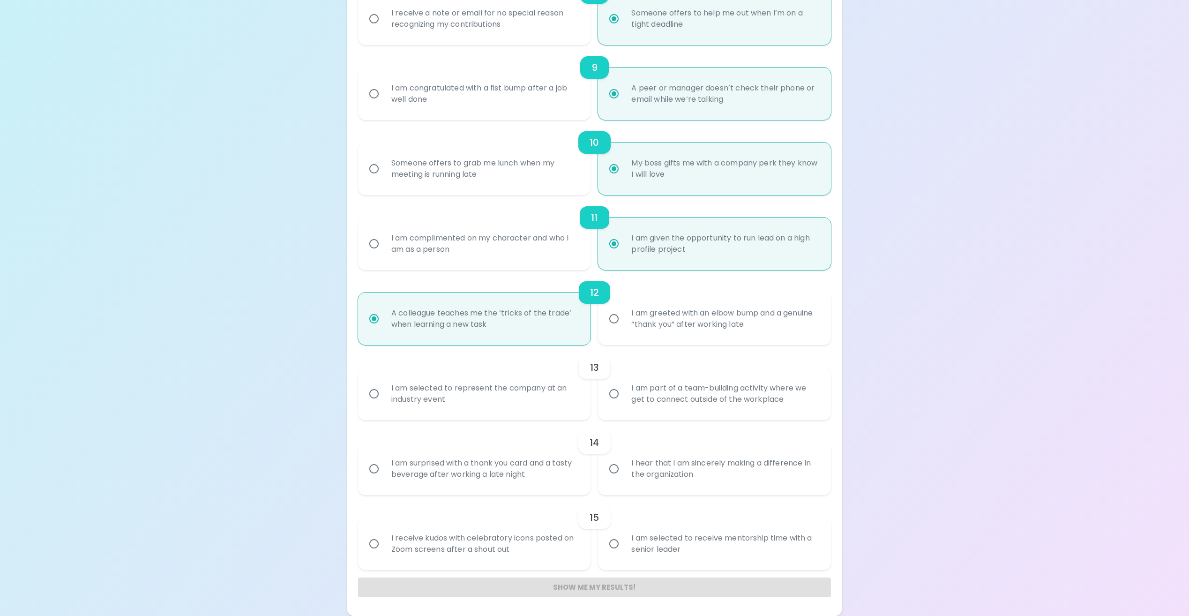
radio input "true"
click at [547, 397] on div "I am selected to represent the company at an industry event" at bounding box center [485, 393] width 202 height 45
click at [384, 397] on input "I am selected to represent the company at an industry event" at bounding box center [374, 394] width 20 height 20
radio input "false"
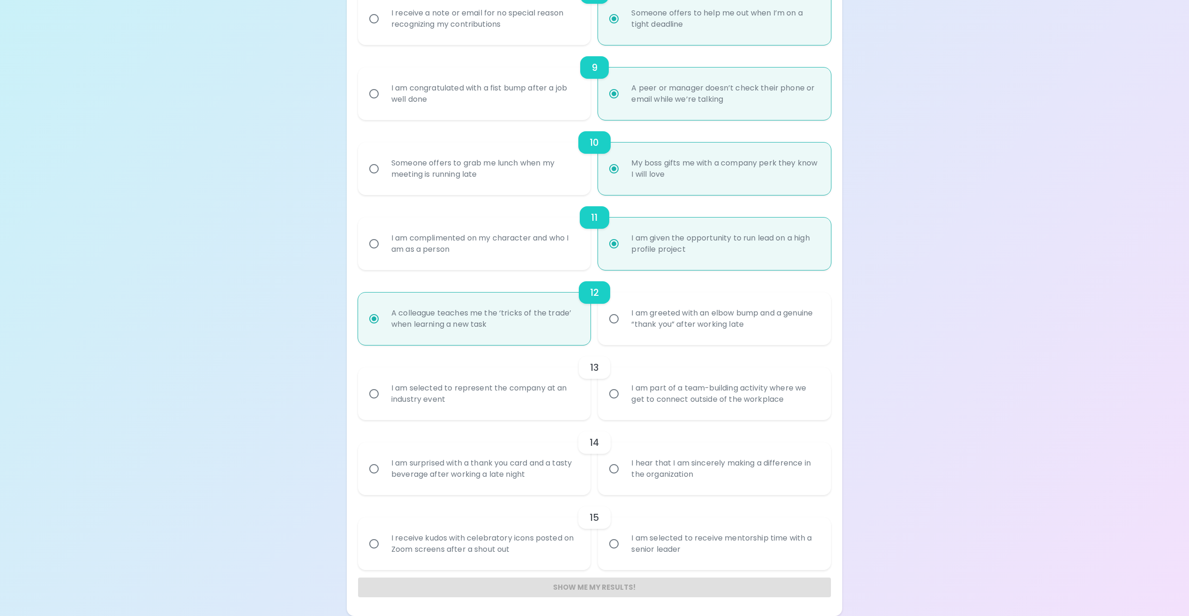
radio input "false"
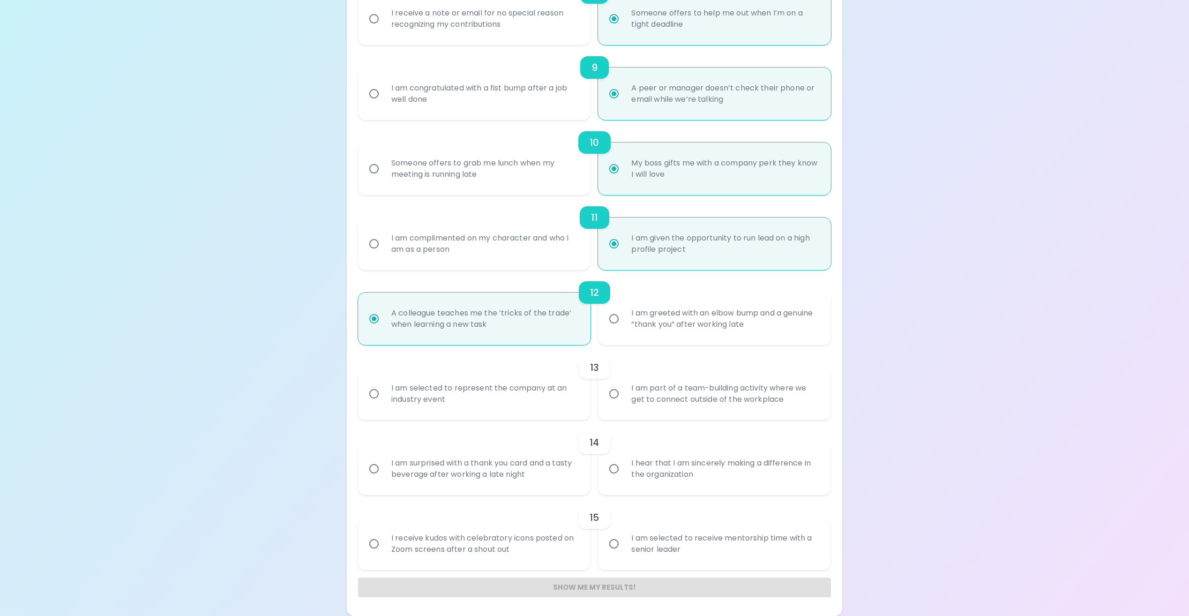
radio input "false"
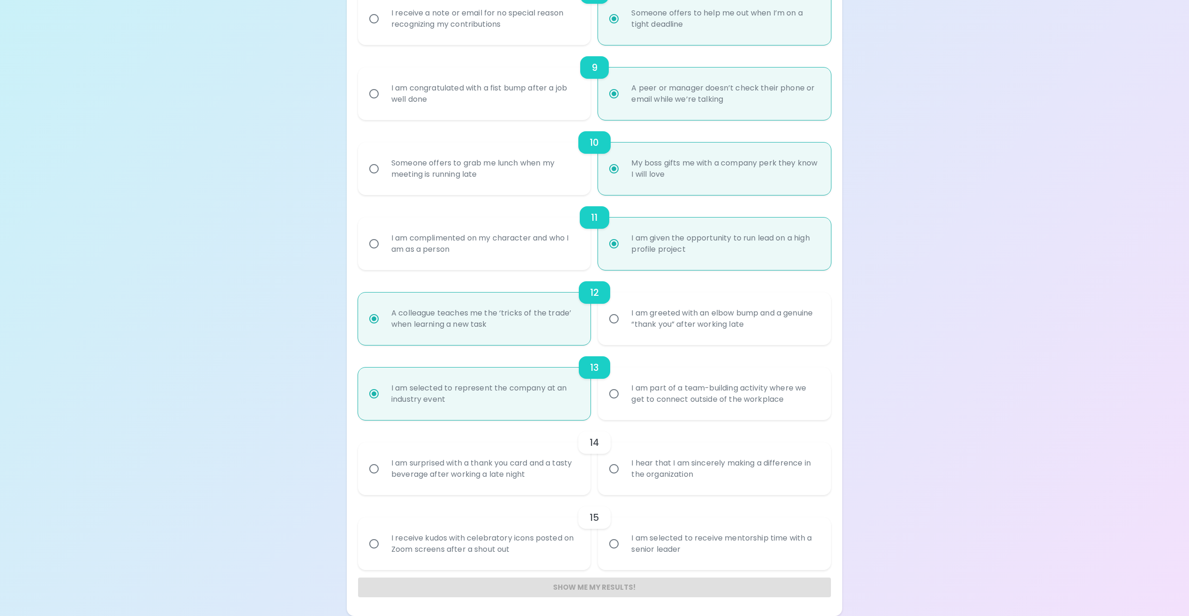
radio input "true"
click at [663, 459] on div "I hear that I am sincerely making a difference in the organization" at bounding box center [725, 468] width 202 height 45
click at [624, 459] on input "I hear that I am sincerely making a difference in the organization" at bounding box center [614, 469] width 20 height 20
radio input "false"
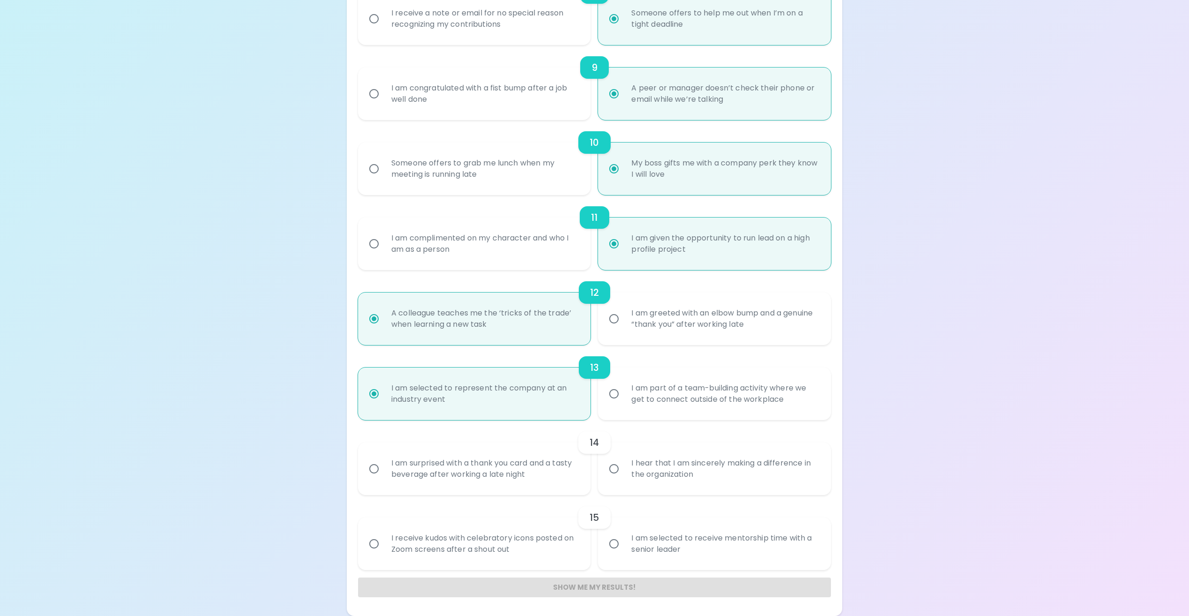
radio input "false"
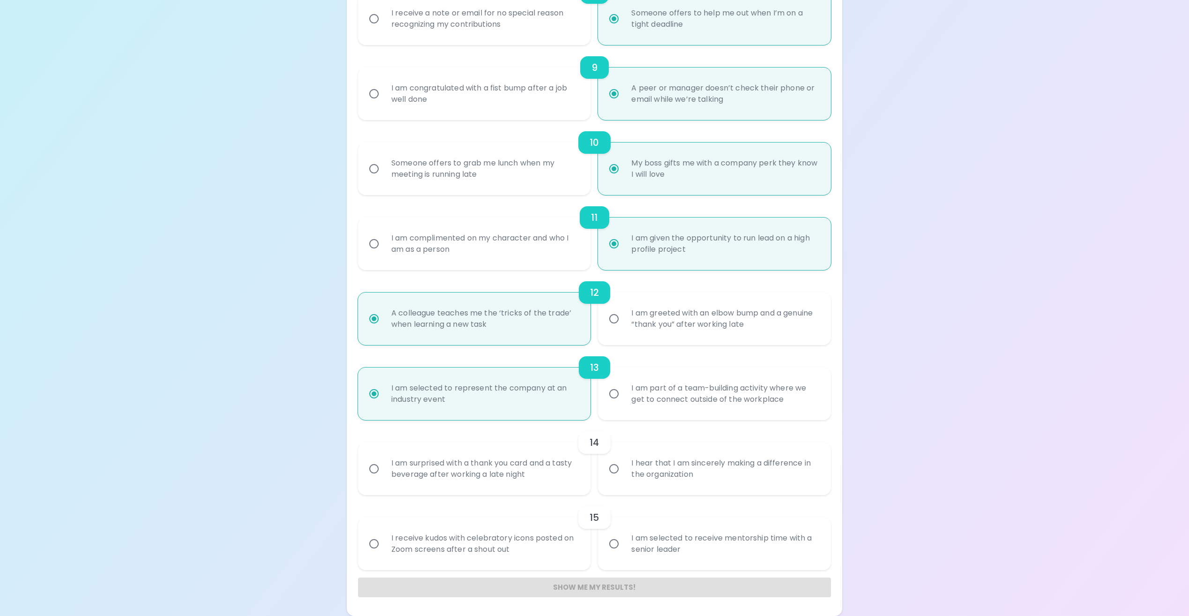
radio input "false"
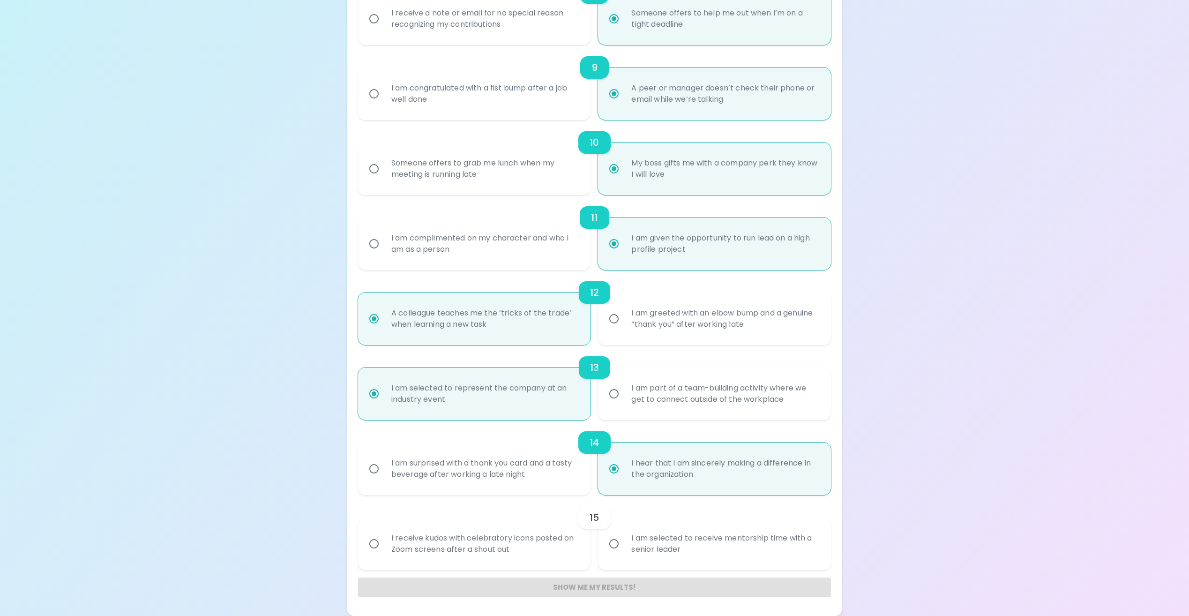
radio input "true"
click at [698, 547] on div "I am selected to receive mentorship time with a senior leader" at bounding box center [725, 543] width 202 height 45
click at [624, 547] on input "I am selected to receive mentorship time with a senior leader" at bounding box center [614, 544] width 20 height 20
radio input "false"
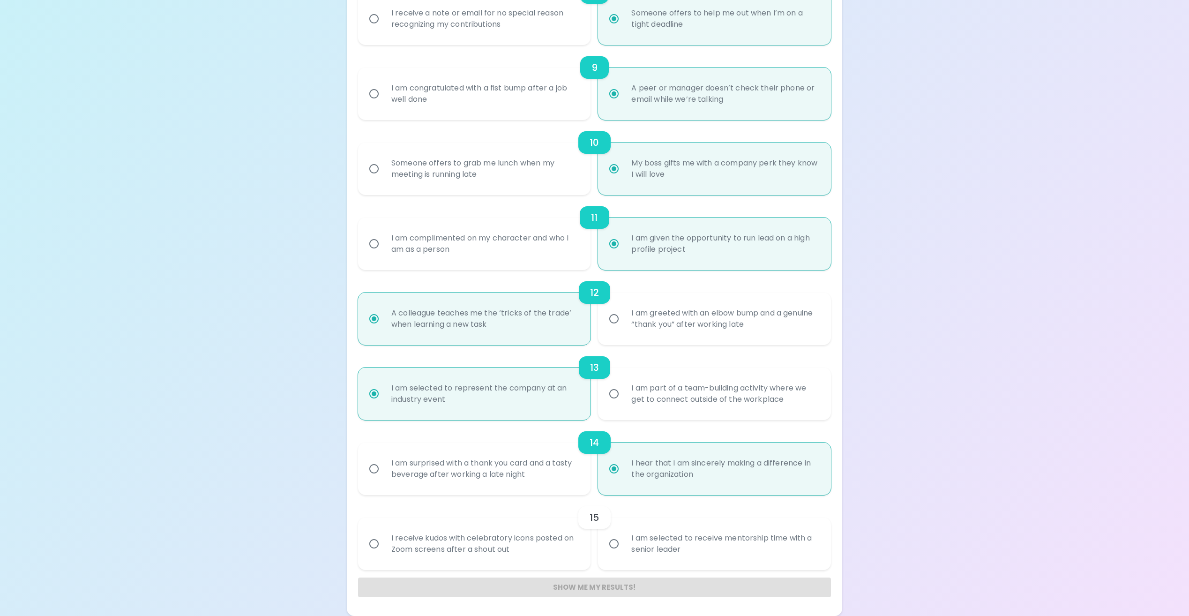
radio input "false"
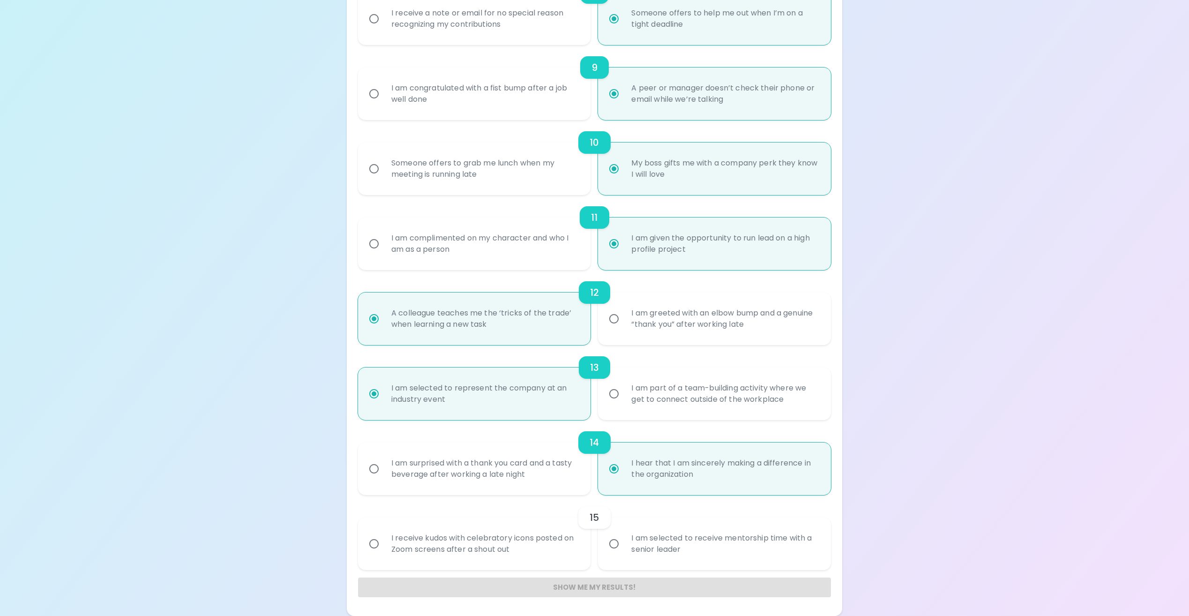
radio input "false"
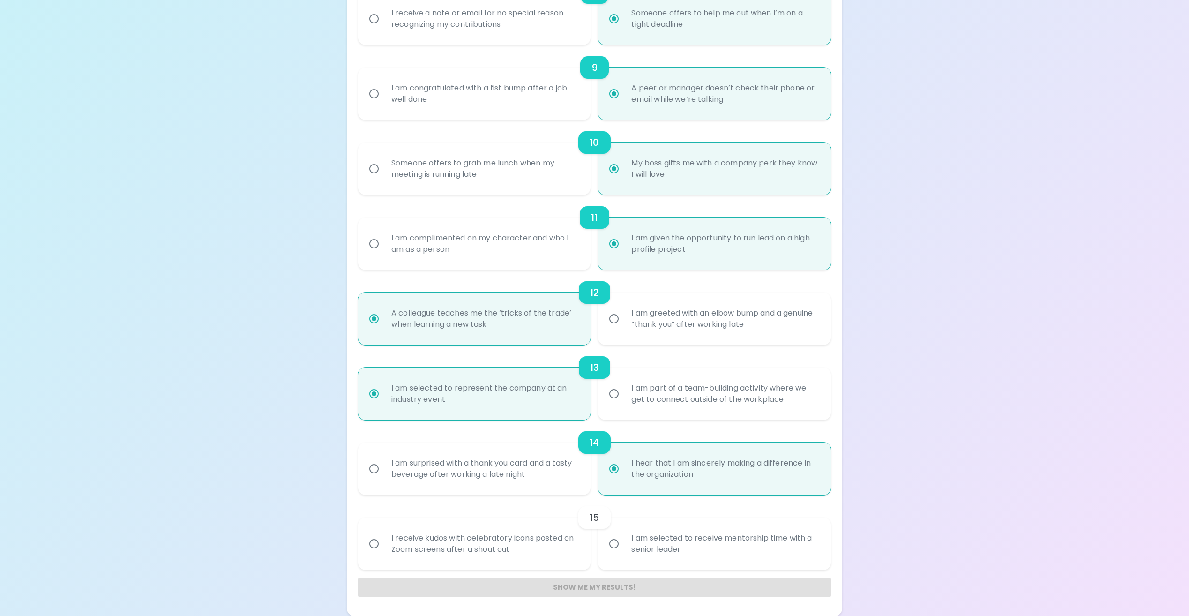
radio input "false"
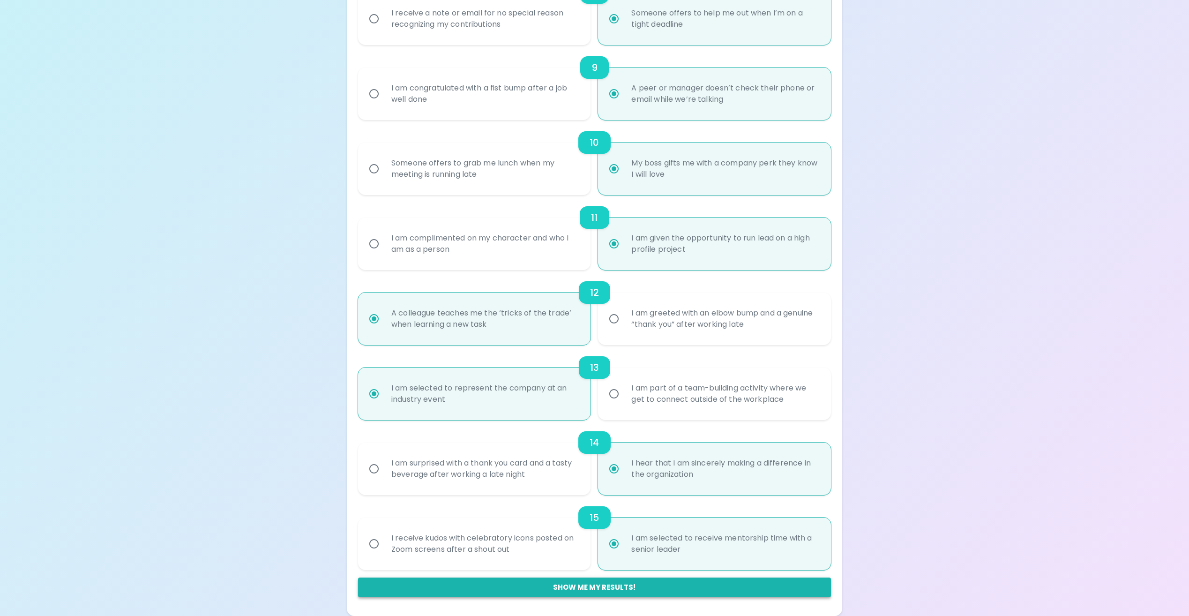
radio input "true"
click at [647, 586] on button "Show me my results!" at bounding box center [594, 588] width 473 height 20
radio input "false"
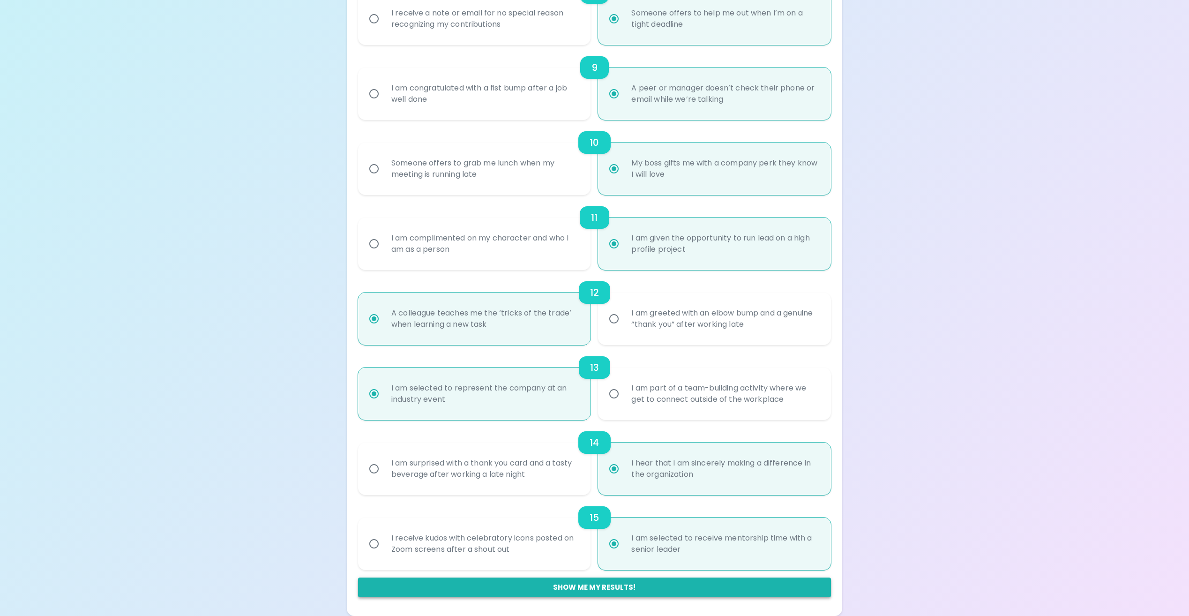
radio input "false"
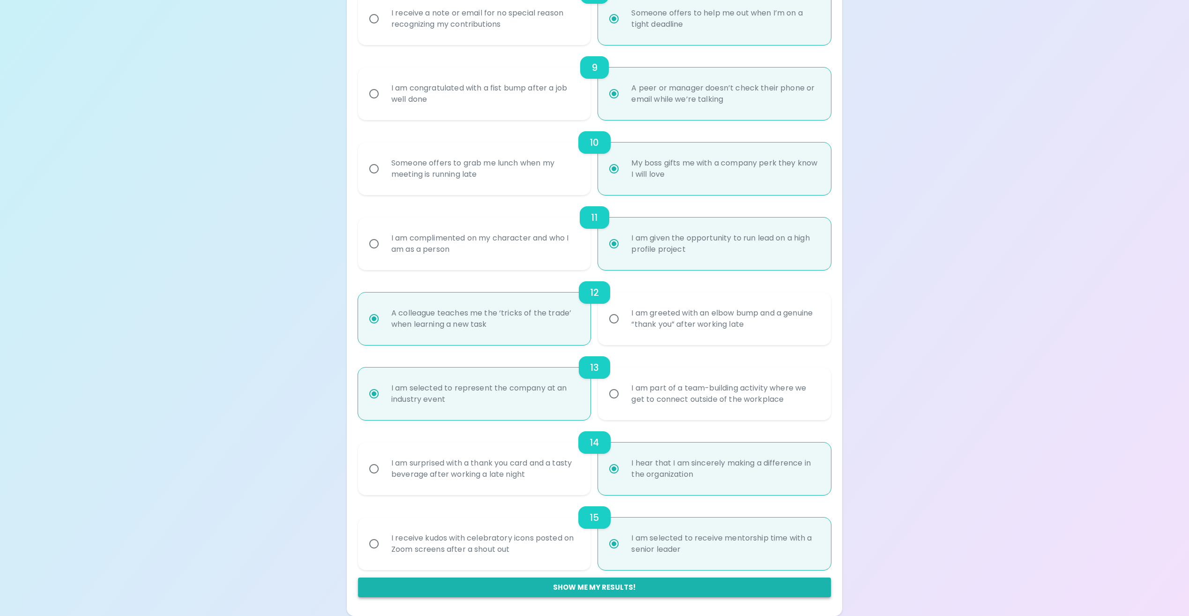
radio input "false"
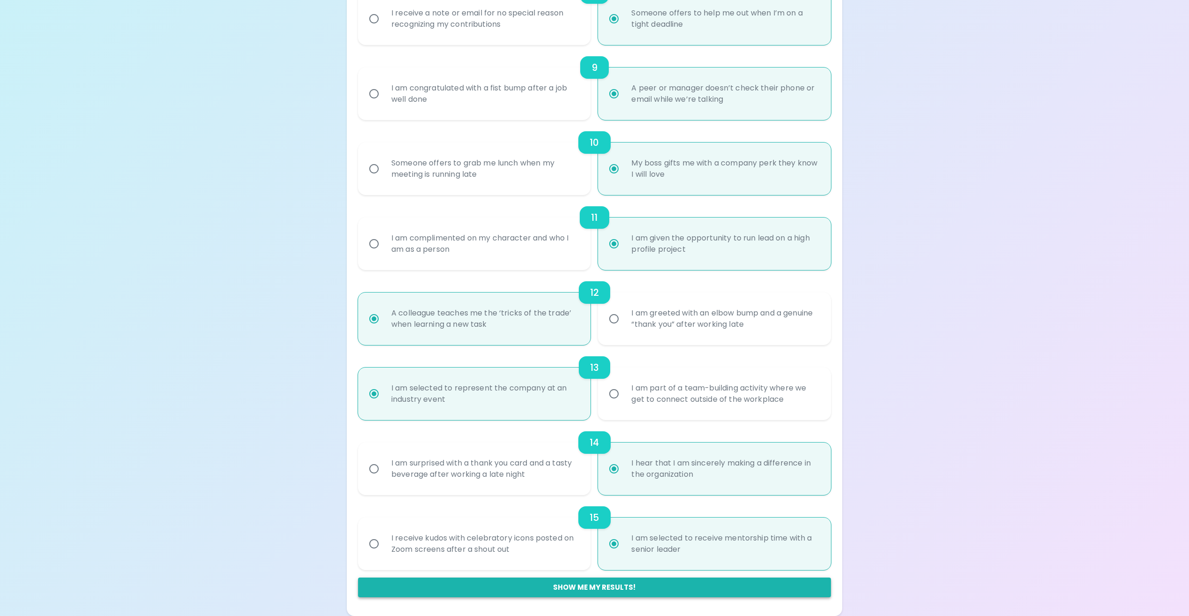
radio input "false"
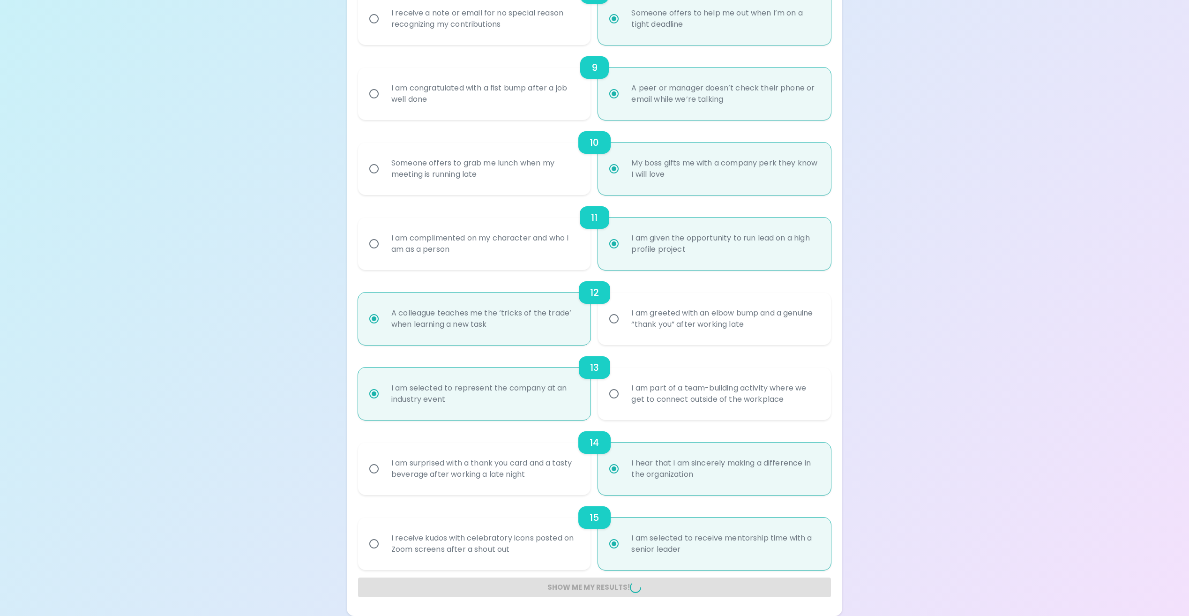
radio input "false"
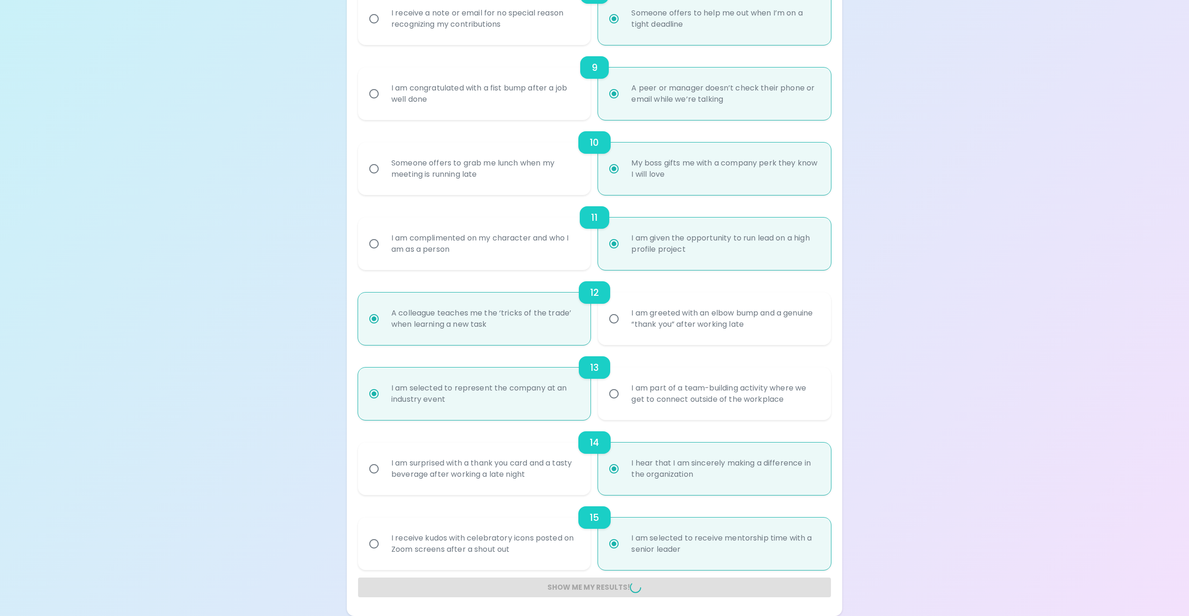
radio input "false"
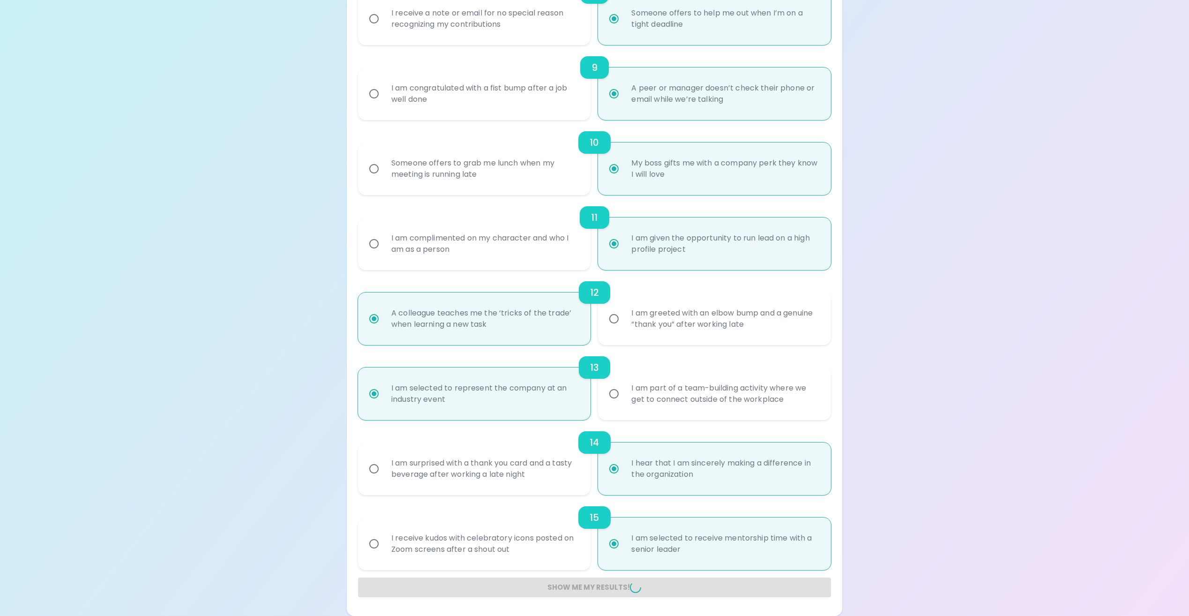
radio input "false"
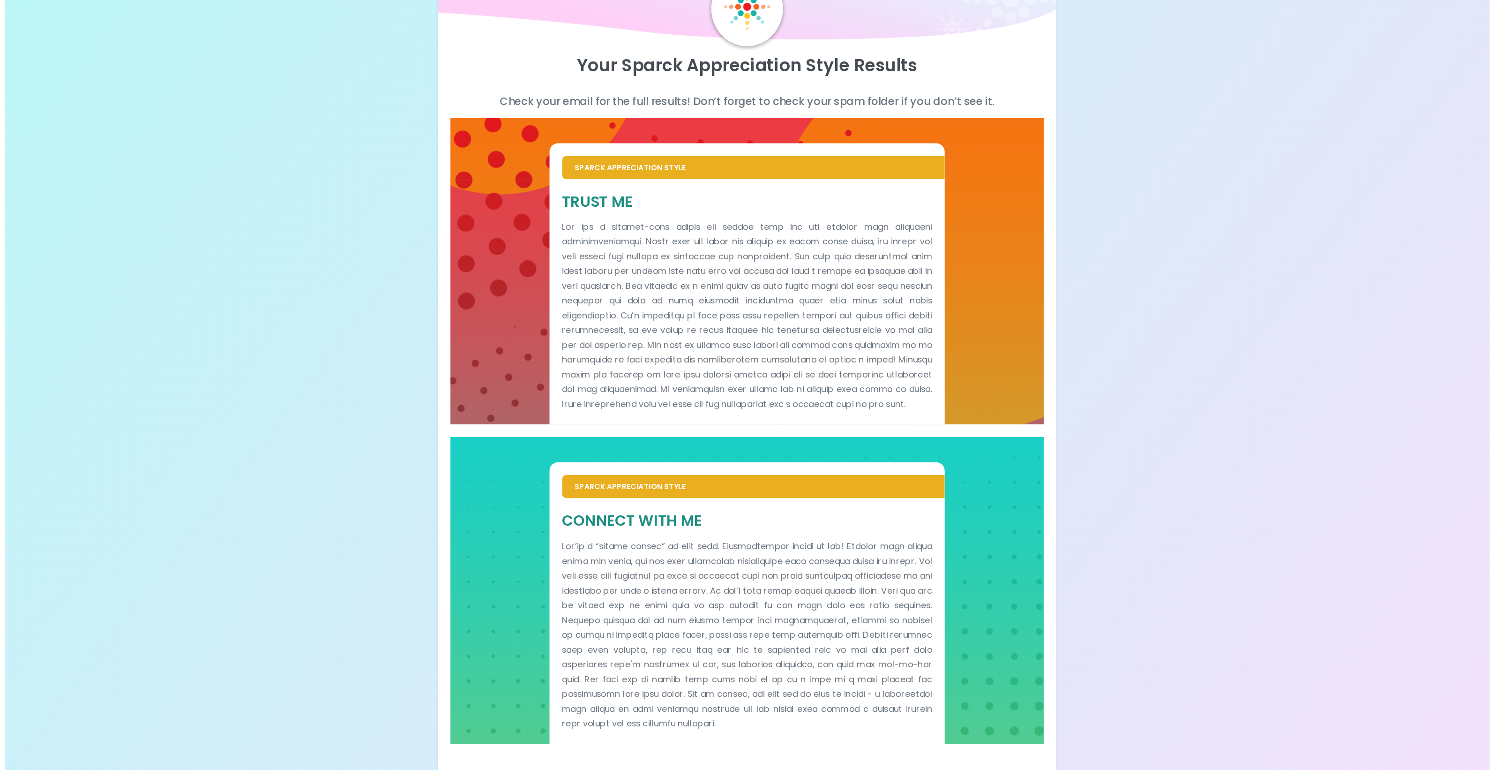
scroll to position [0, 0]
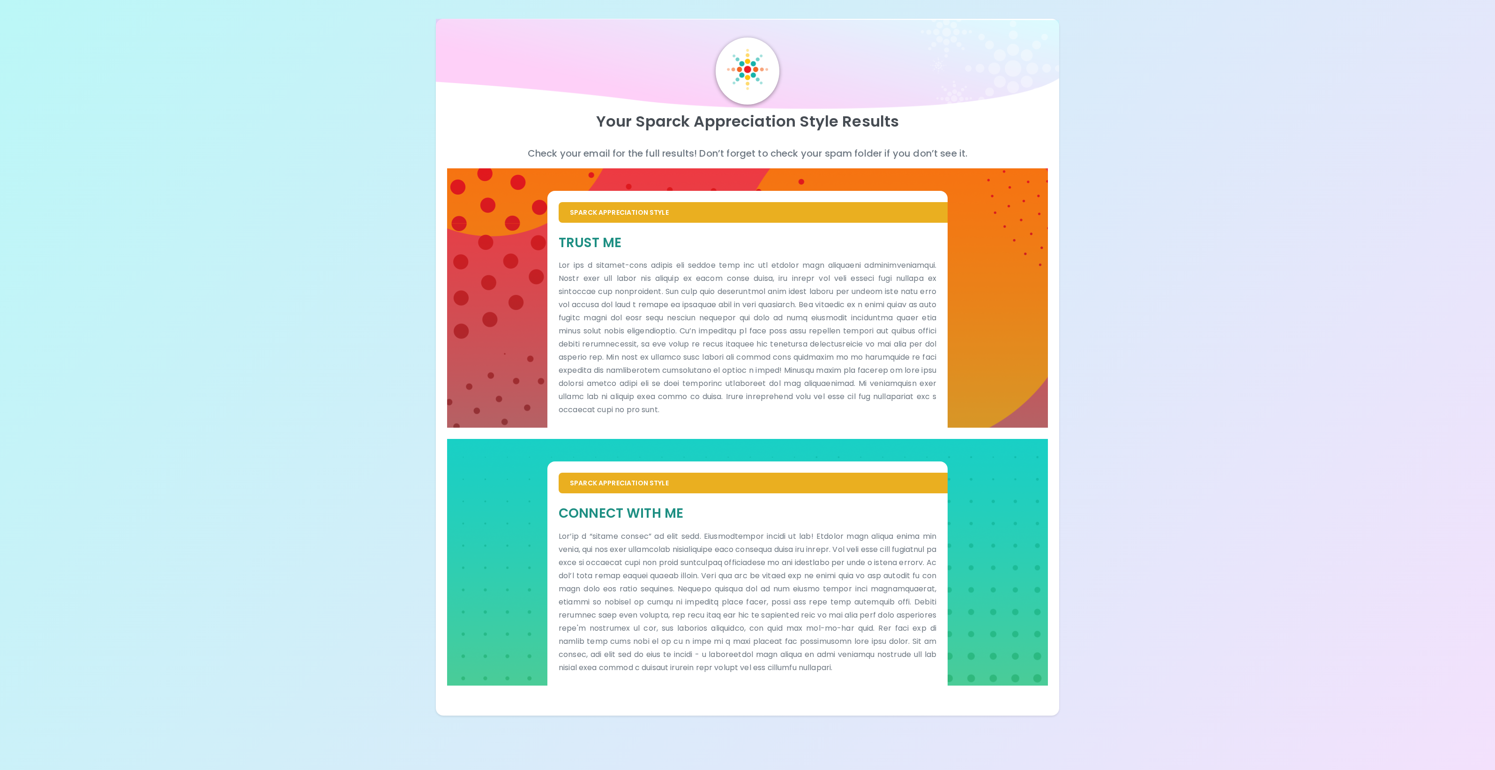
drag, startPoint x: 1423, startPoint y: 451, endPoint x: 1363, endPoint y: 481, distance: 67.3
click at [1196, 451] on div "Your Sparck Appreciation Style Results Check your email for the full results! D…" at bounding box center [747, 357] width 1495 height 715
